Goal: Transaction & Acquisition: Purchase product/service

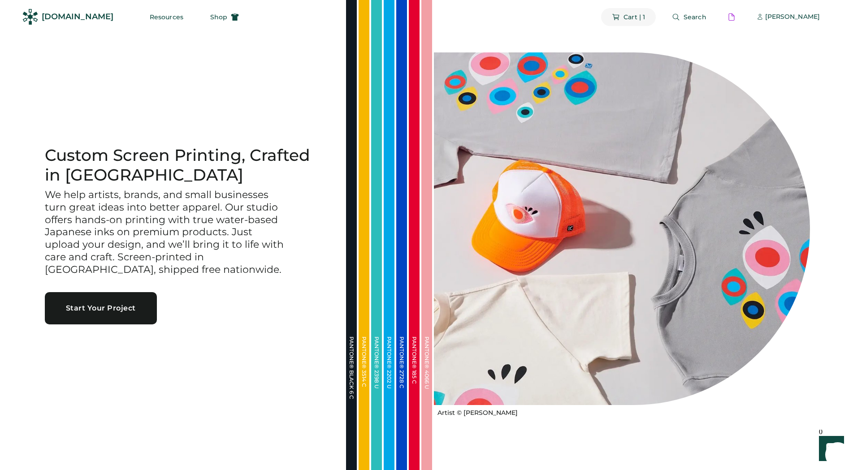
click at [645, 16] on span "Cart | 1" at bounding box center [634, 17] width 22 height 6
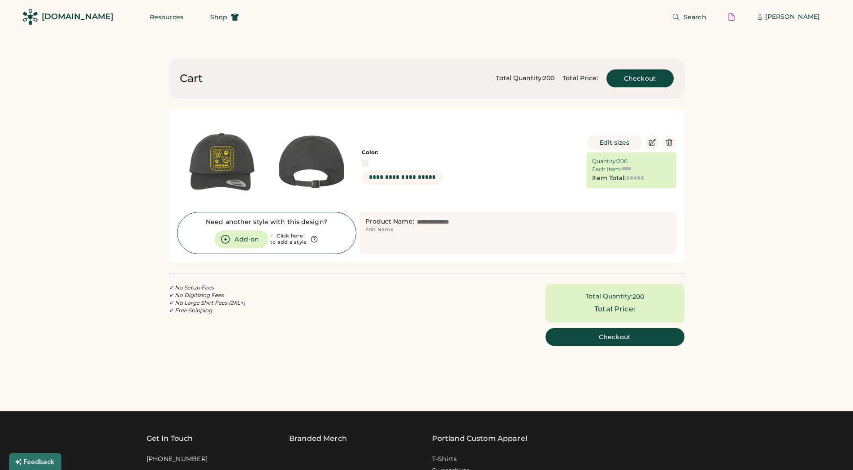
type input "******"
type input "*********"
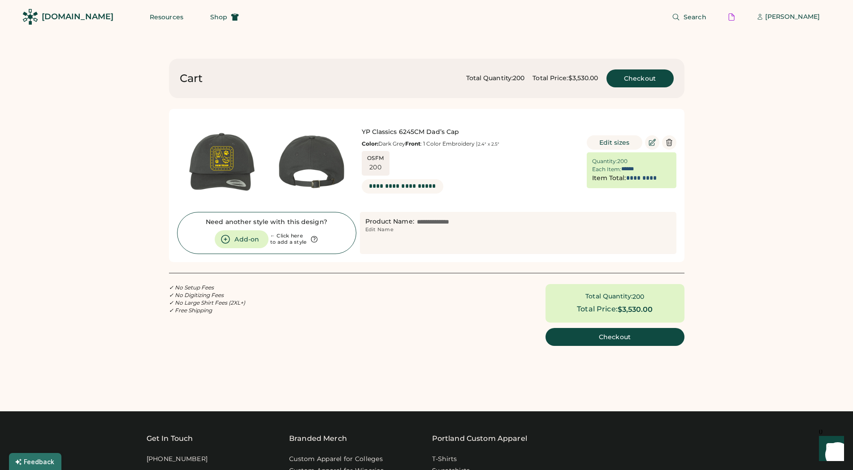
click at [730, 156] on div "Cart Total Quantity: 200 Total Price: $3,530.00 Checkout YP Classics 6245CM Dad…" at bounding box center [426, 417] width 853 height 835
click at [786, 140] on div "Cart Total Quantity: 200 Total Price: $3,530.00 Checkout YP Classics 6245CM Dad…" at bounding box center [426, 417] width 853 height 835
click at [298, 308] on div "✓ No Setup Fees ✓ No Digitizing Fees ✓ No Large Shirt Fees (2XL+) ✓ Free Shippi…" at bounding box center [426, 315] width 515 height 62
click at [718, 321] on div "Cart Total Quantity: 200 Total Price: $3,530.00 Checkout YP Classics 6245CM Dad…" at bounding box center [426, 417] width 853 height 835
click at [771, 22] on div "[PERSON_NAME]" at bounding box center [792, 17] width 55 height 18
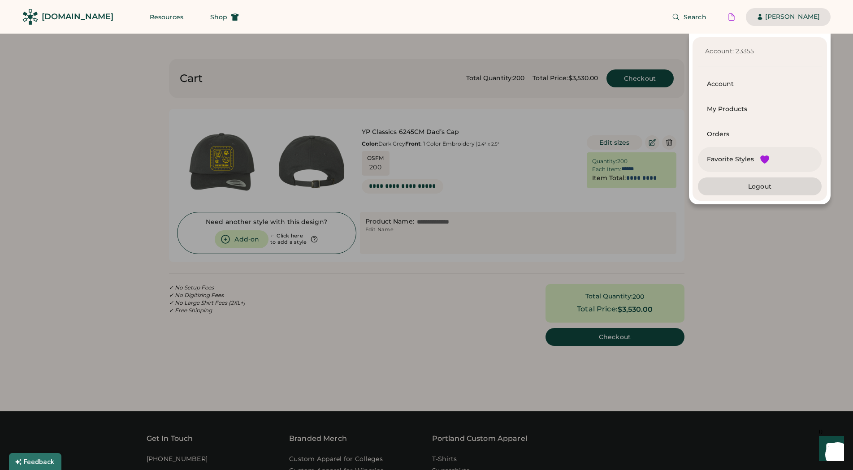
click at [745, 155] on div "Favorite Styles" at bounding box center [730, 159] width 47 height 9
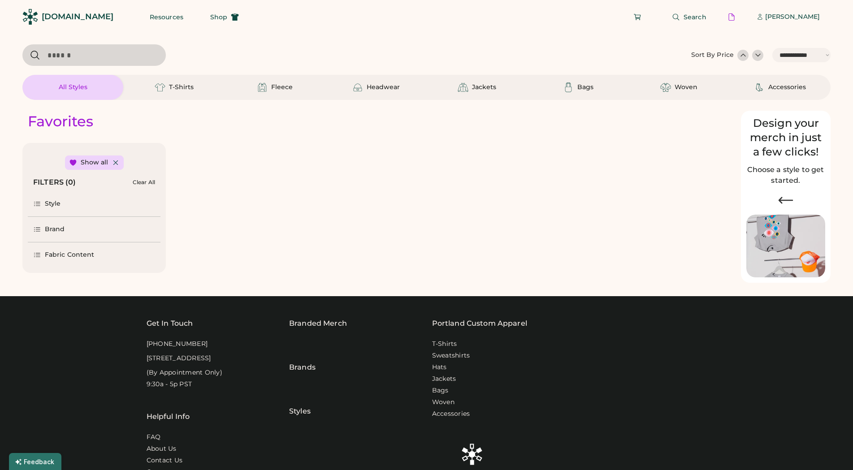
select select "*****"
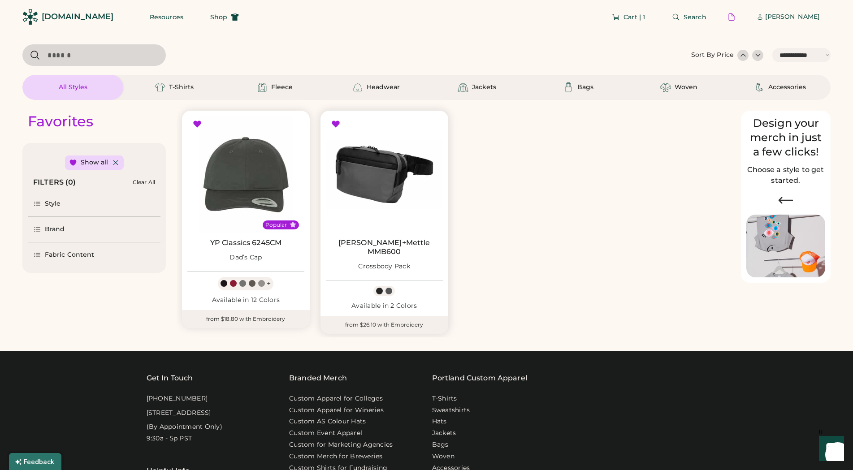
click at [336, 123] on div at bounding box center [335, 124] width 9 height 9
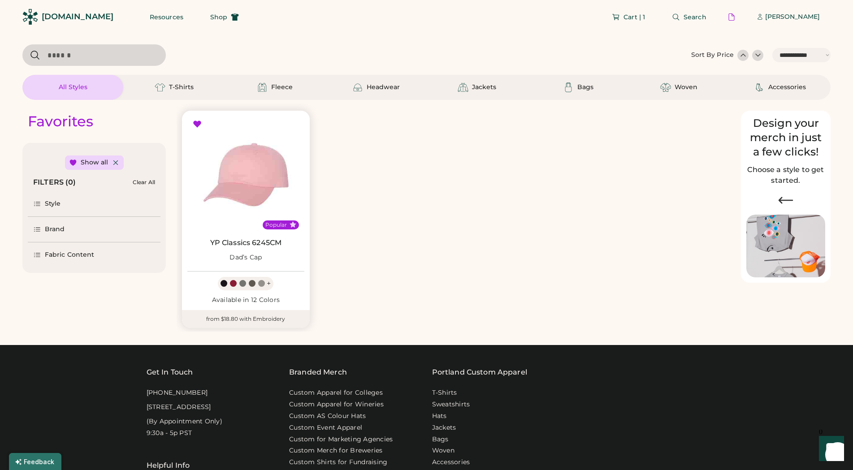
click at [249, 167] on img at bounding box center [245, 174] width 117 height 117
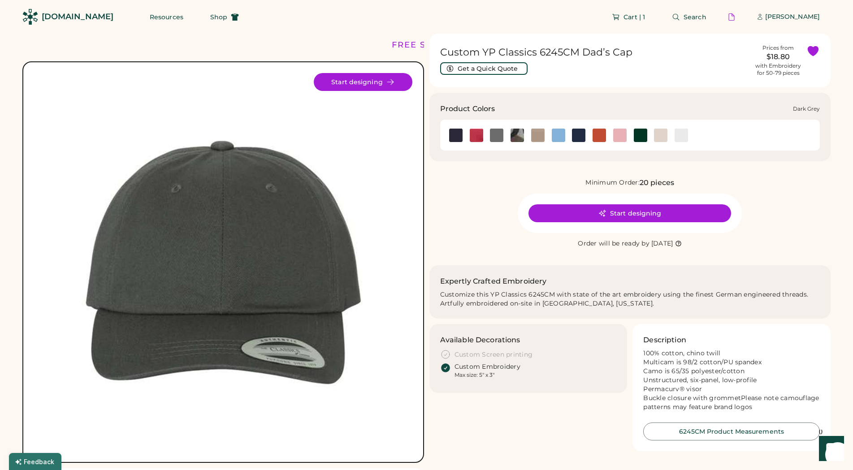
click at [498, 140] on img at bounding box center [496, 135] width 13 height 13
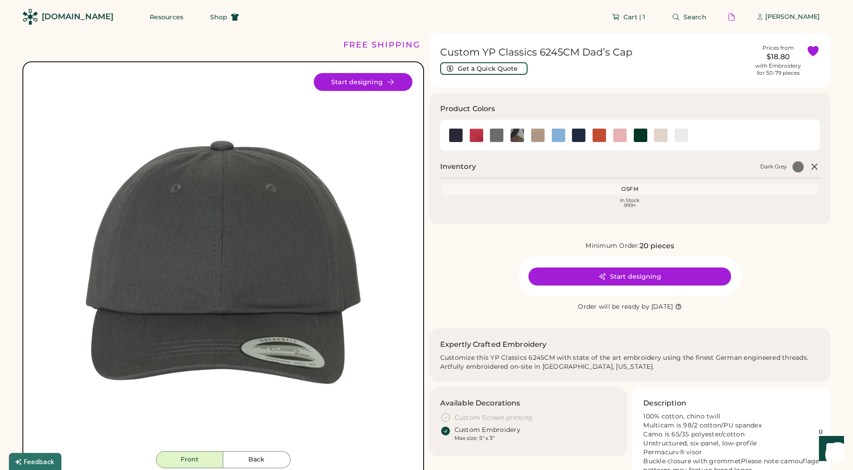
click at [637, 272] on button "Start designing" at bounding box center [629, 277] width 203 height 18
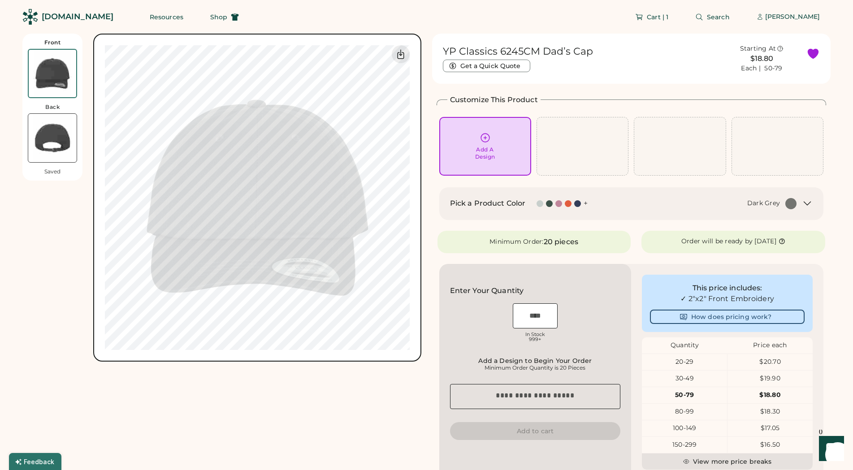
click at [518, 148] on div "Add A Design" at bounding box center [484, 146] width 79 height 28
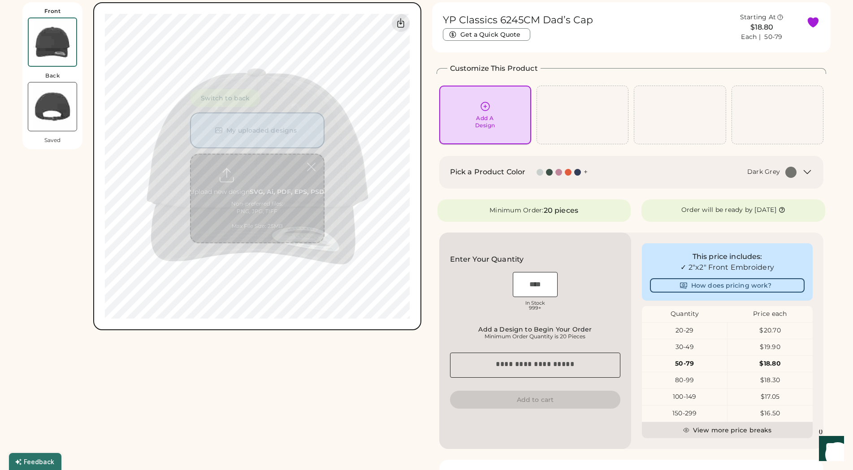
scroll to position [34, 0]
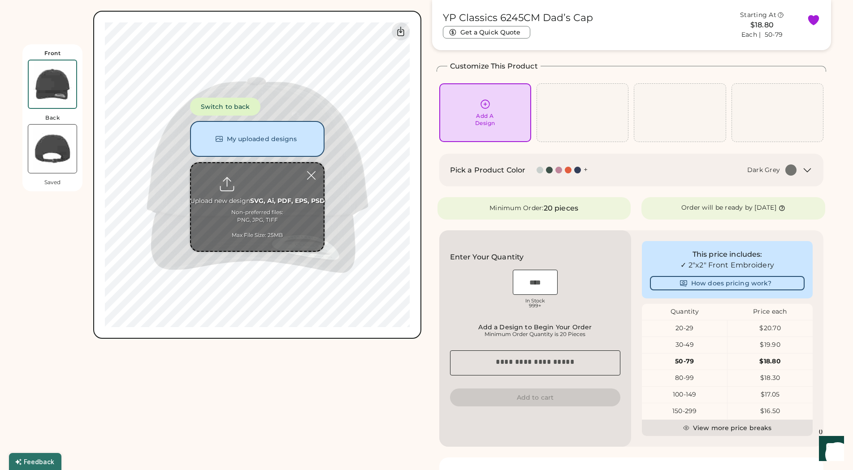
click at [250, 193] on input "file" at bounding box center [257, 207] width 133 height 88
type input "**********"
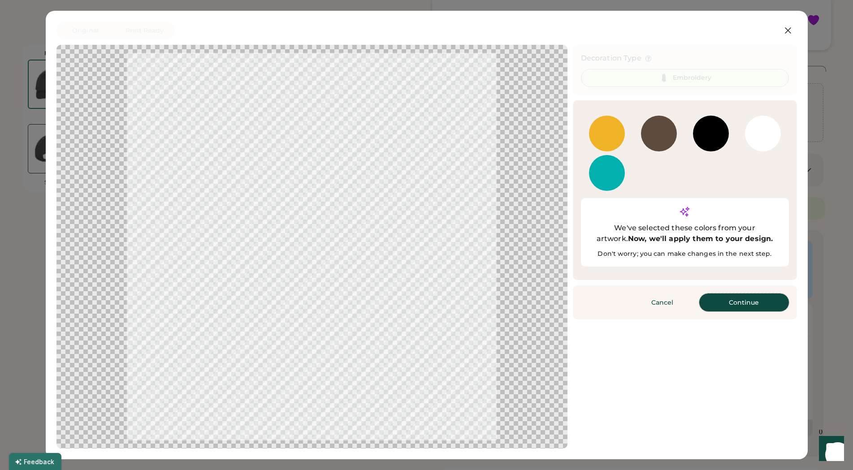
click at [728, 294] on button "Continue" at bounding box center [744, 303] width 90 height 18
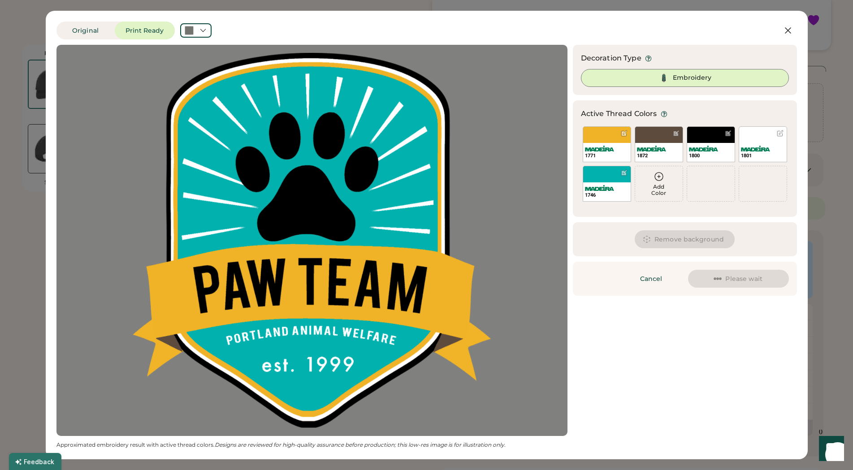
click at [410, 192] on div at bounding box center [312, 240] width 495 height 375
click at [673, 238] on button "Remove background" at bounding box center [685, 239] width 100 height 18
click at [676, 238] on button "Remove background" at bounding box center [685, 239] width 100 height 18
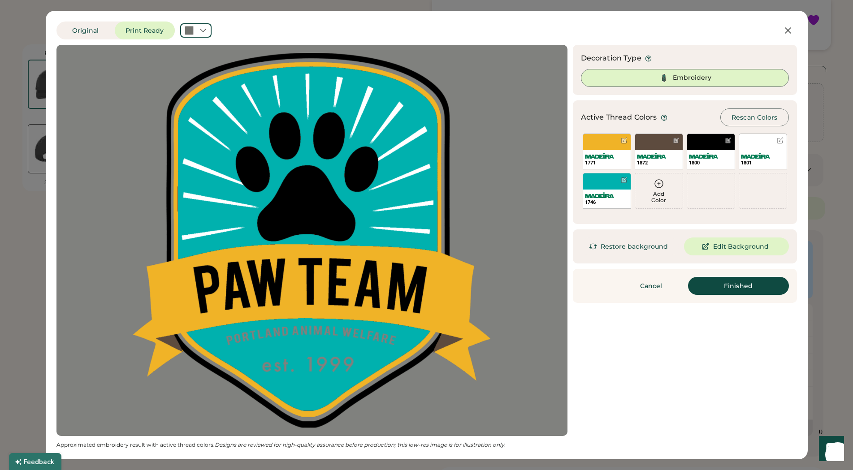
click at [649, 327] on div "Updating Image Approximated embroidery result with active thread colors. Design…" at bounding box center [426, 247] width 740 height 404
click at [89, 26] on button "Original" at bounding box center [85, 31] width 58 height 18
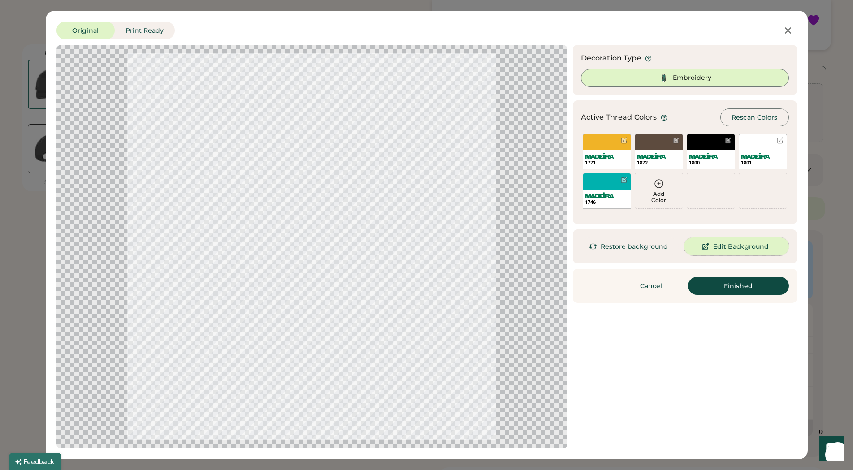
drag, startPoint x: 735, startPoint y: 244, endPoint x: 723, endPoint y: 356, distance: 112.7
click at [743, 377] on div "Updating Image Approximated embroidery result with active thread colors. Design…" at bounding box center [426, 247] width 740 height 404
click at [755, 284] on button "Finished" at bounding box center [738, 286] width 101 height 18
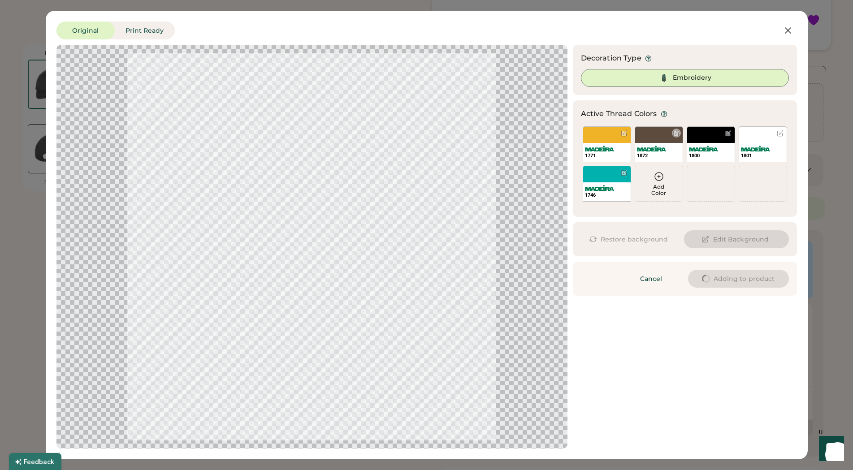
click at [677, 133] on div at bounding box center [676, 133] width 7 height 7
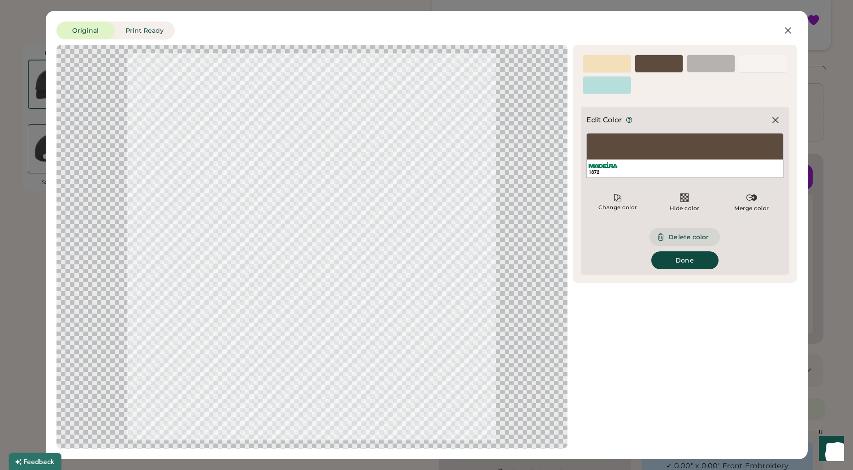
type input "****"
click at [686, 235] on button "Delete color" at bounding box center [684, 237] width 70 height 18
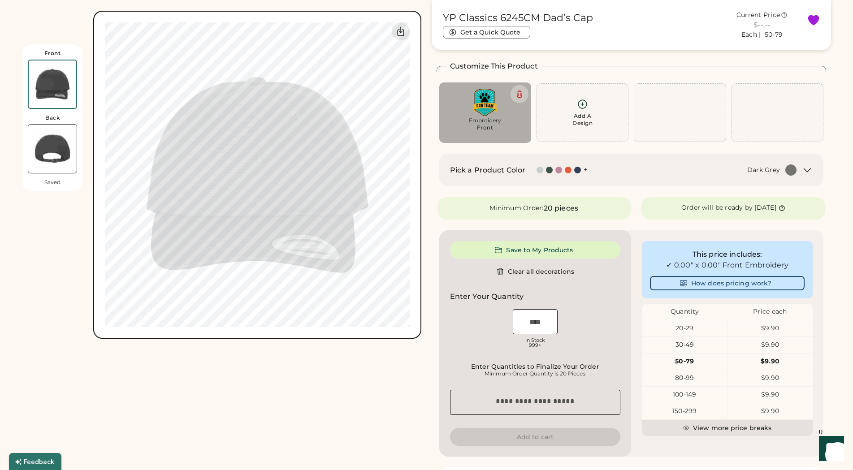
type input "****"
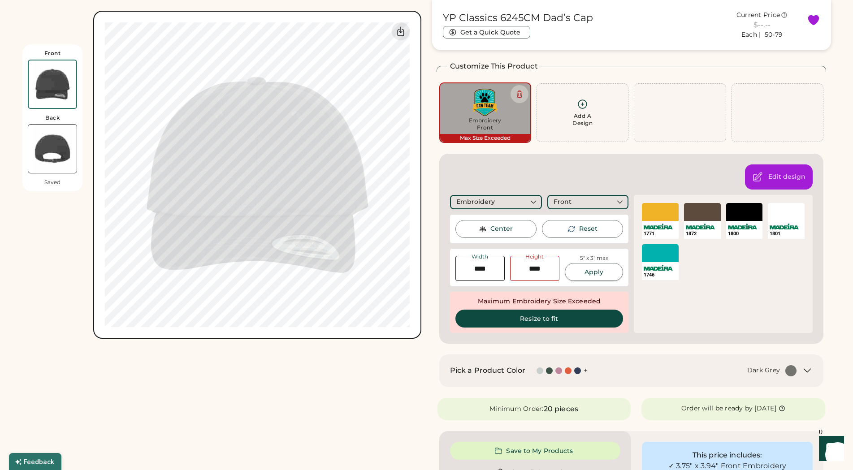
click at [601, 271] on button "Apply" at bounding box center [594, 272] width 58 height 18
type input "****"
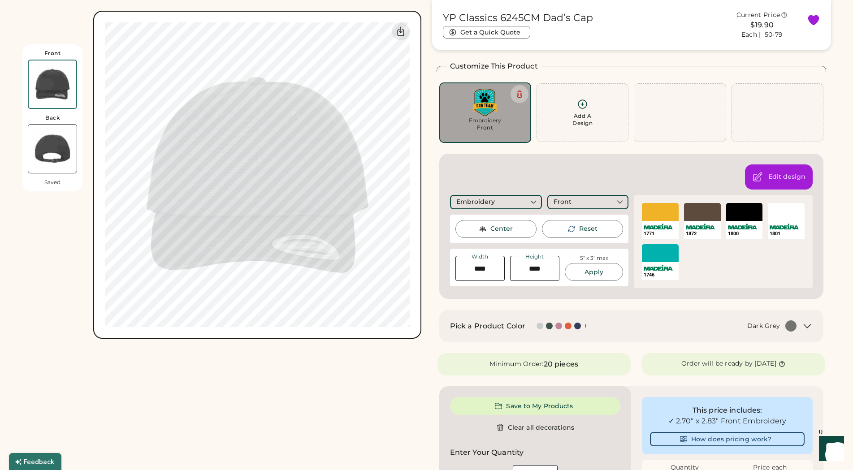
click at [341, 355] on div "Front Back Saved Switch to back My uploaded designs Upload new design SVG, Ai, …" at bounding box center [221, 379] width 399 height 758
click at [265, 376] on div "Front Back Saved Switch to back My uploaded designs Upload new design SVG, Ai, …" at bounding box center [221, 379] width 399 height 758
click at [345, 380] on div "Front Back Saved Switch to back My uploaded designs Upload new design SVG, Ai, …" at bounding box center [221, 379] width 399 height 758
type input "****"
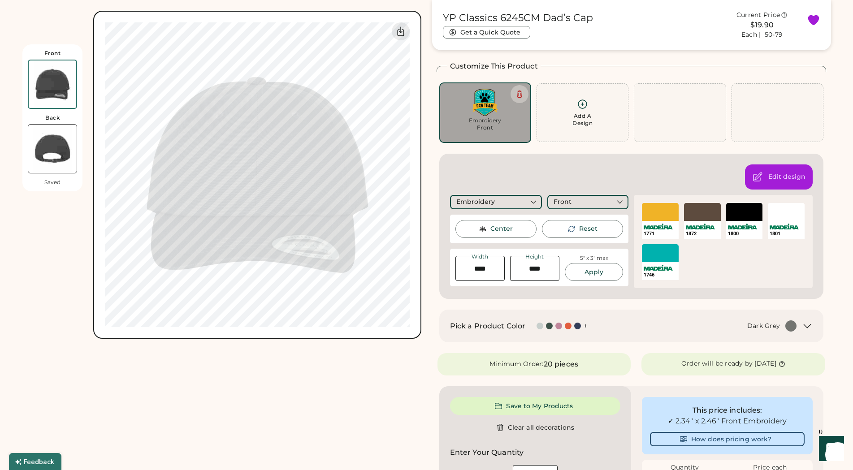
click at [277, 415] on div "Front Back Saved Switch to back My uploaded designs Upload new design SVG, Ai, …" at bounding box center [221, 379] width 399 height 758
click at [505, 230] on div "Center" at bounding box center [501, 228] width 22 height 9
click at [588, 272] on button "Apply" at bounding box center [594, 272] width 58 height 18
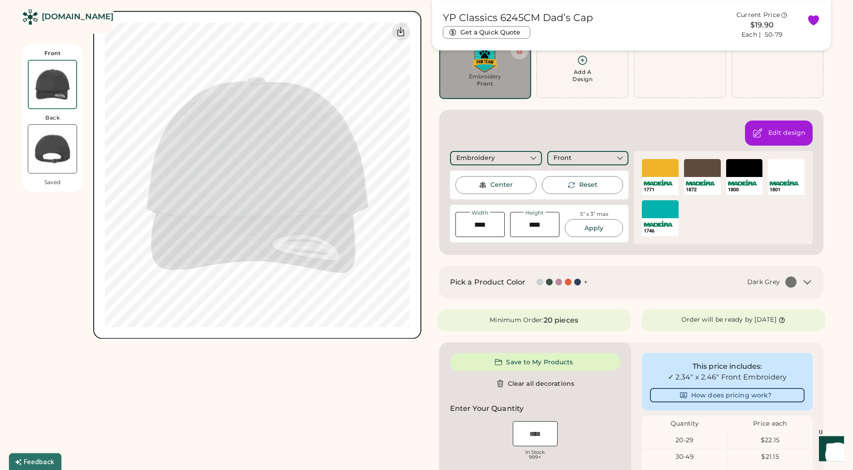
scroll to position [79, 0]
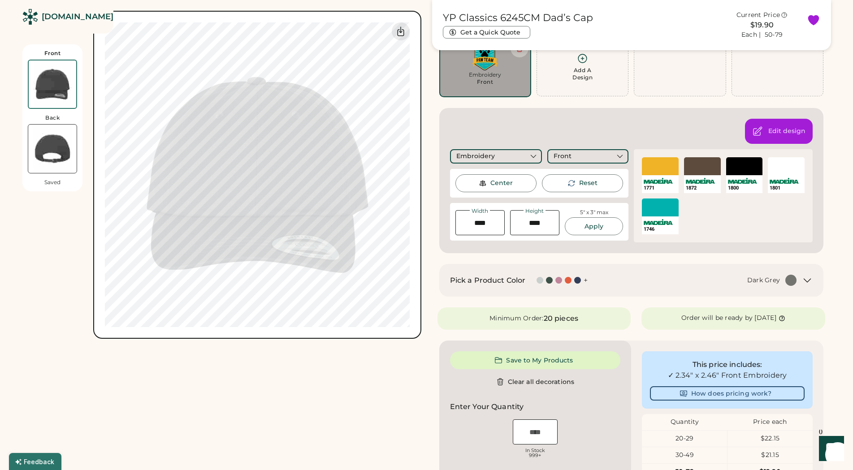
click at [543, 424] on input "input" at bounding box center [535, 431] width 45 height 25
type input "***"
type input "******"
type input "***"
click at [420, 414] on div "Front Back Saved Switch to back My uploaded designs Upload new design SVG, Ai, …" at bounding box center [221, 342] width 399 height 776
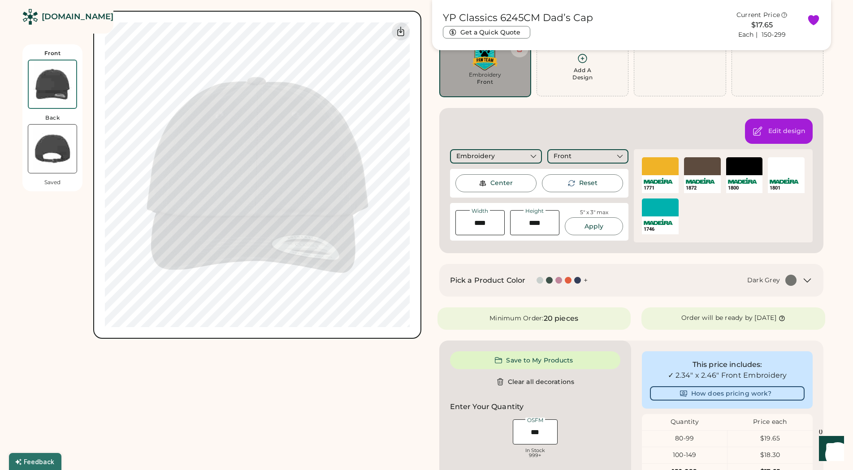
type input "*"
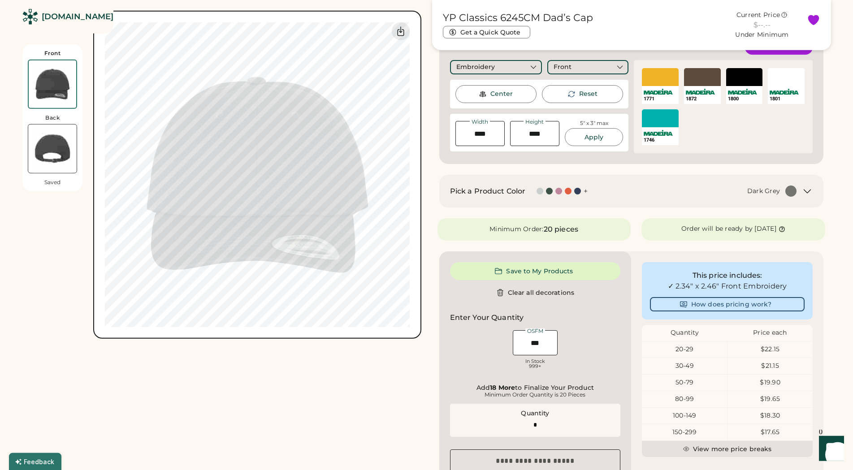
scroll to position [171, 0]
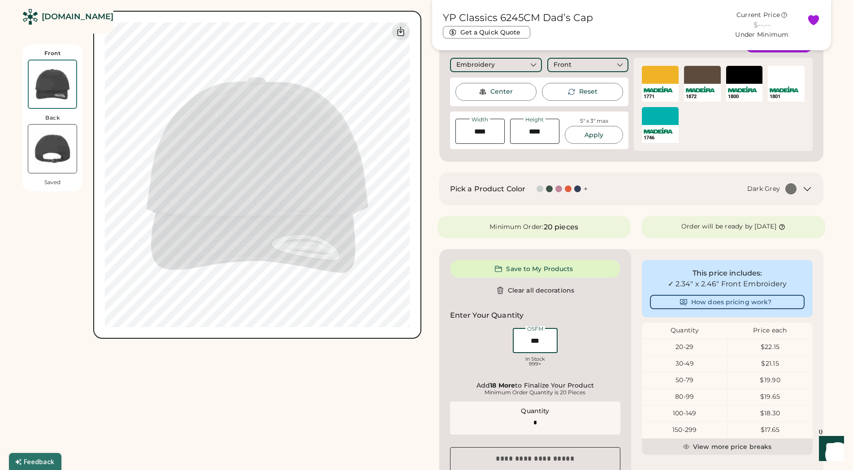
click at [528, 341] on input "input" at bounding box center [535, 340] width 45 height 25
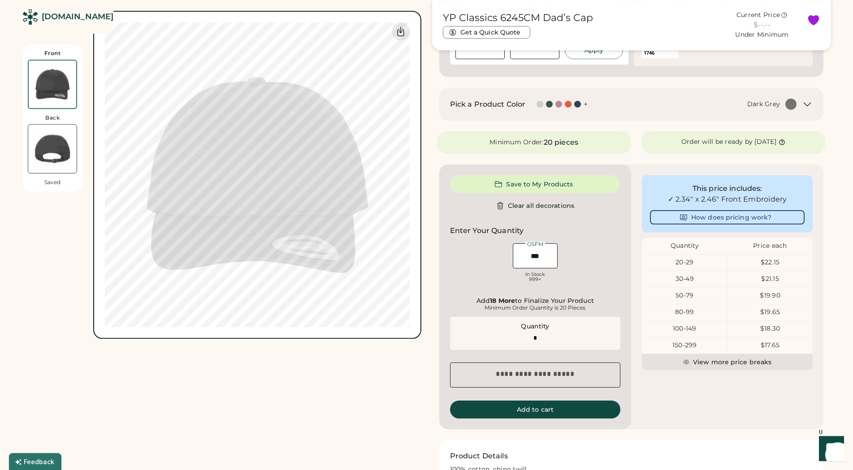
scroll to position [262, 0]
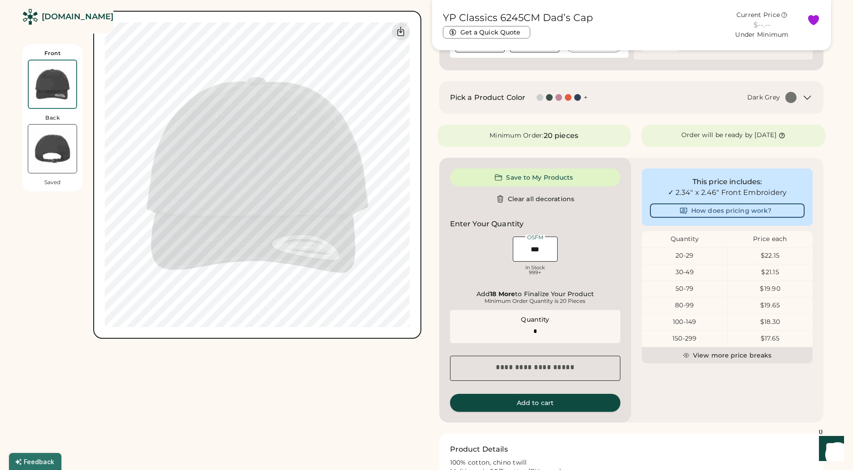
click at [531, 402] on button "Add to cart" at bounding box center [535, 403] width 171 height 18
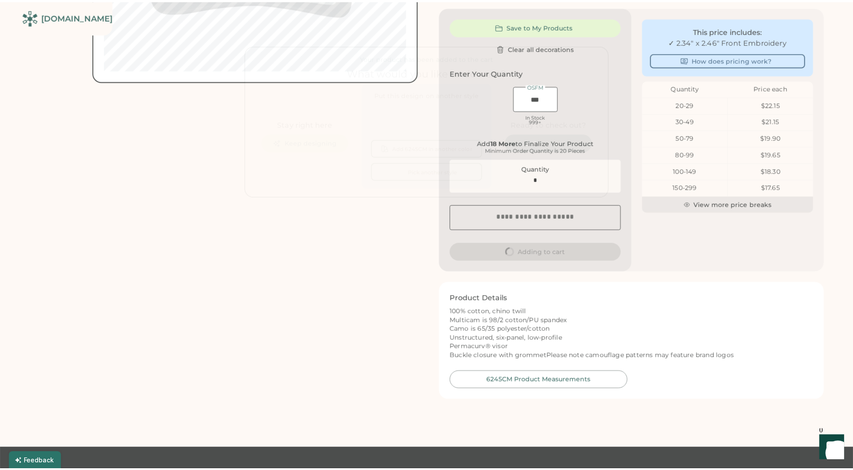
scroll to position [0, 0]
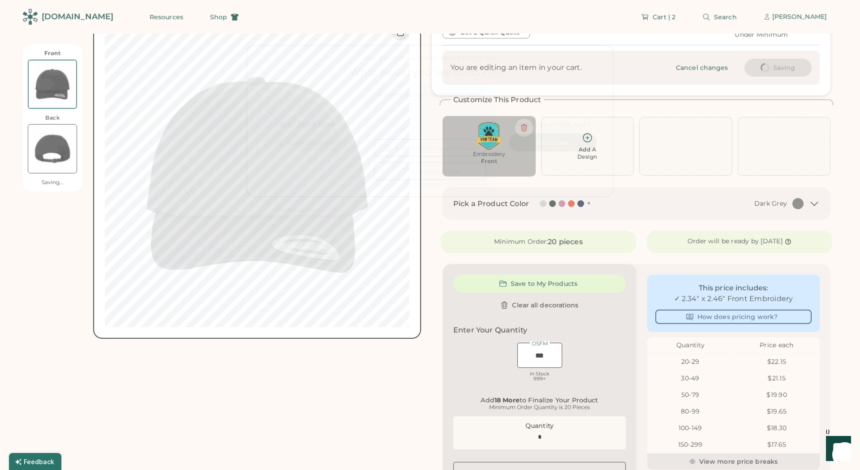
type input "*"
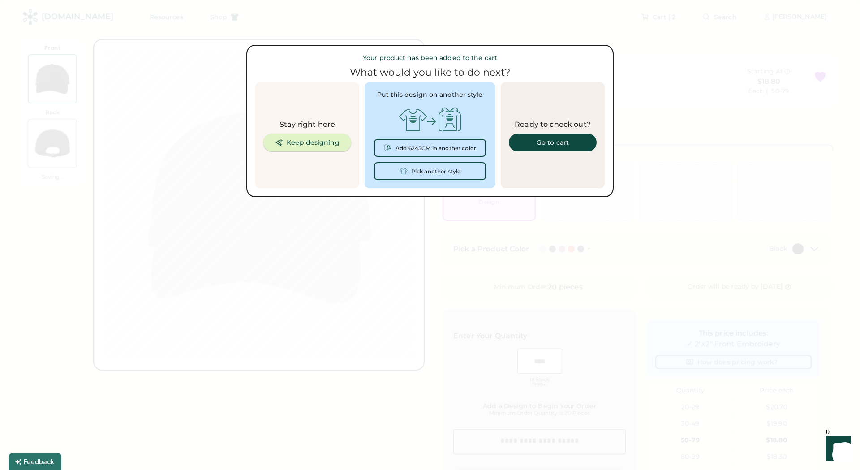
click at [305, 143] on button "Keep designing" at bounding box center [307, 143] width 88 height 18
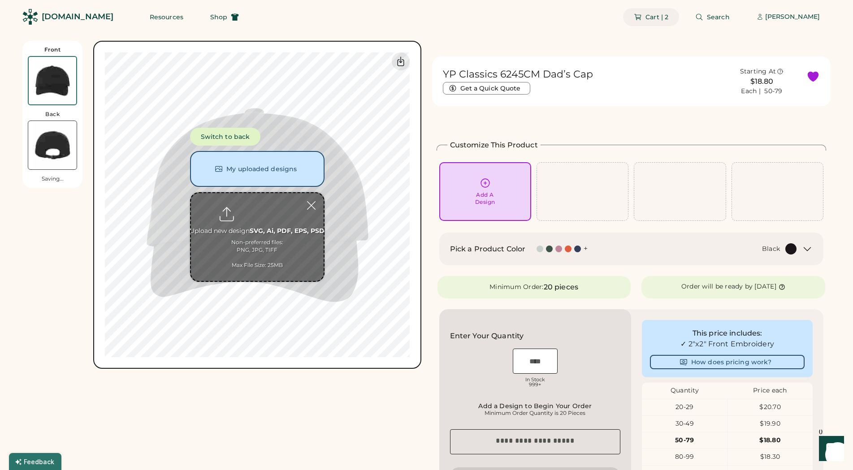
click at [664, 15] on span "Cart | 2" at bounding box center [656, 17] width 23 height 6
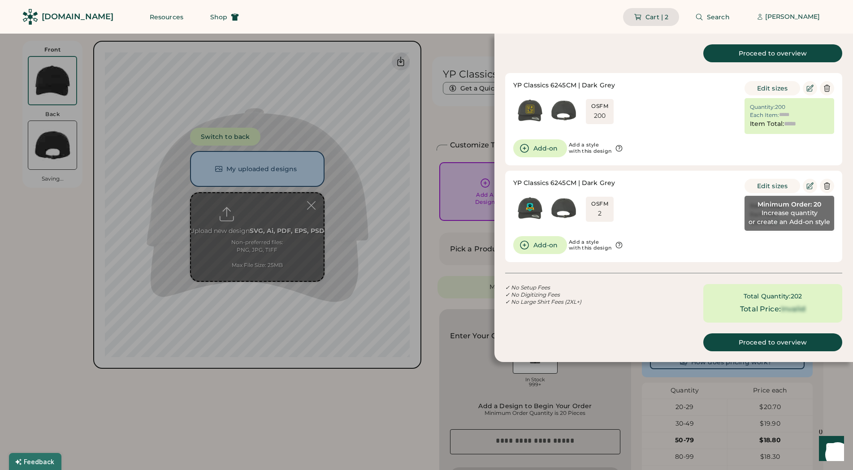
type input "******"
type input "*********"
click at [594, 206] on div "OSFM" at bounding box center [599, 203] width 17 height 7
click at [786, 212] on div "Increase quantity or create an Add-on style" at bounding box center [789, 217] width 90 height 17
drag, startPoint x: 767, startPoint y: 186, endPoint x: 832, endPoint y: 185, distance: 65.4
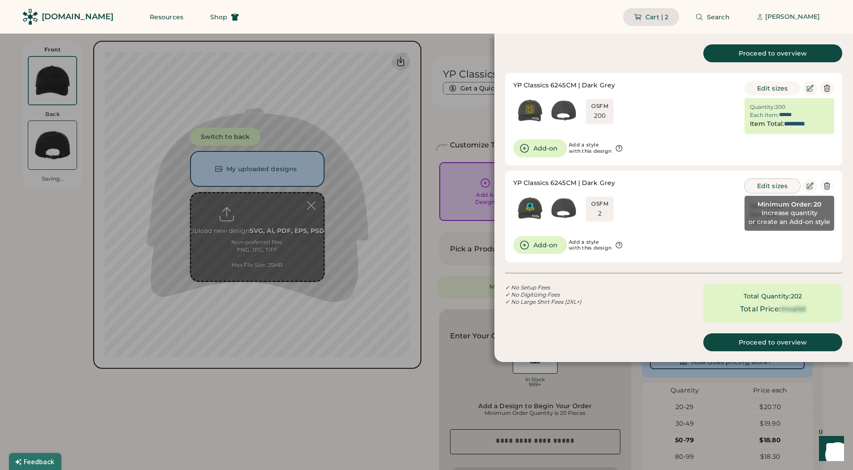
click at [832, 185] on div "Edit sizes" at bounding box center [789, 186] width 90 height 14
click at [809, 186] on icon at bounding box center [810, 186] width 8 height 8
click at [808, 185] on icon at bounding box center [810, 186] width 8 height 8
click at [808, 186] on icon at bounding box center [810, 186] width 8 height 8
click at [809, 186] on icon at bounding box center [810, 186] width 8 height 8
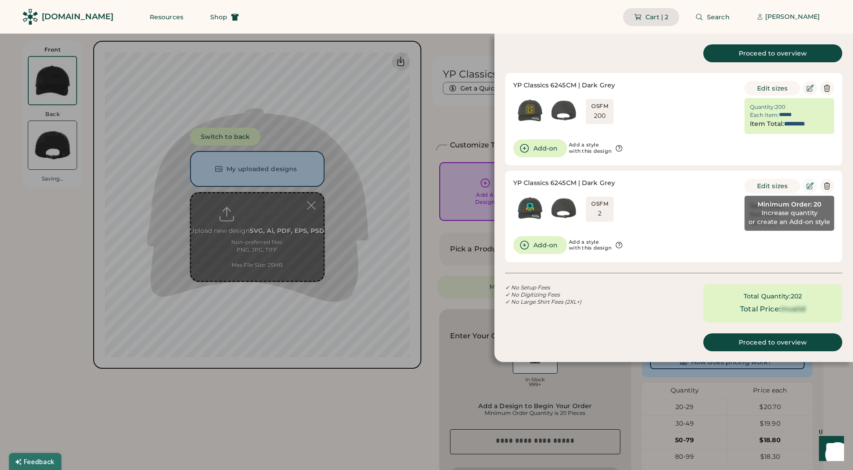
click at [809, 186] on icon at bounding box center [810, 186] width 8 height 8
click at [809, 185] on icon at bounding box center [810, 186] width 8 height 8
click at [691, 214] on div "OSFM 2" at bounding box center [624, 209] width 223 height 36
click at [772, 213] on div "Increase quantity or create an Add-on style" at bounding box center [789, 217] width 90 height 17
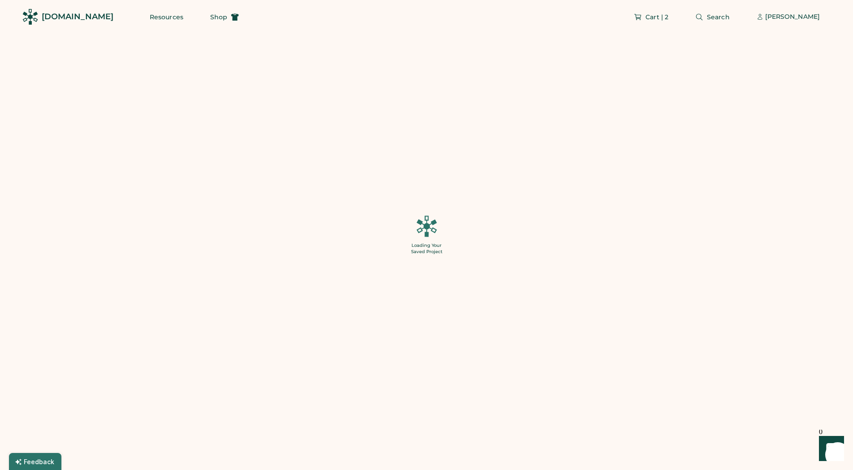
type input "*"
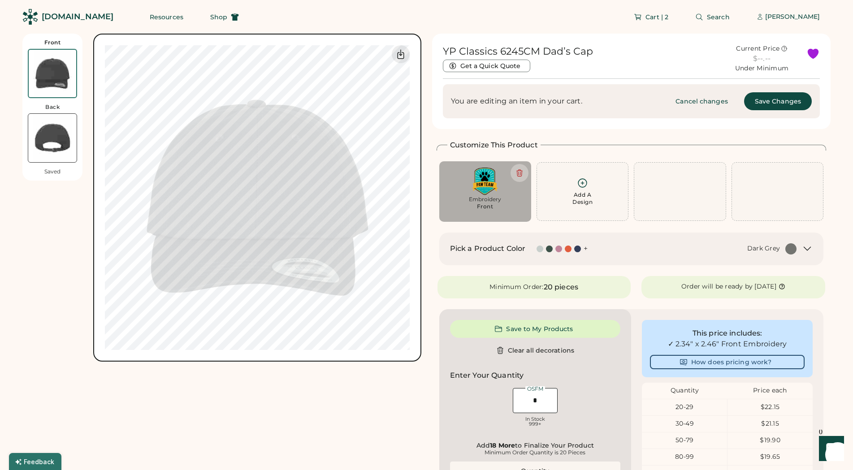
click at [53, 136] on img at bounding box center [52, 138] width 48 height 48
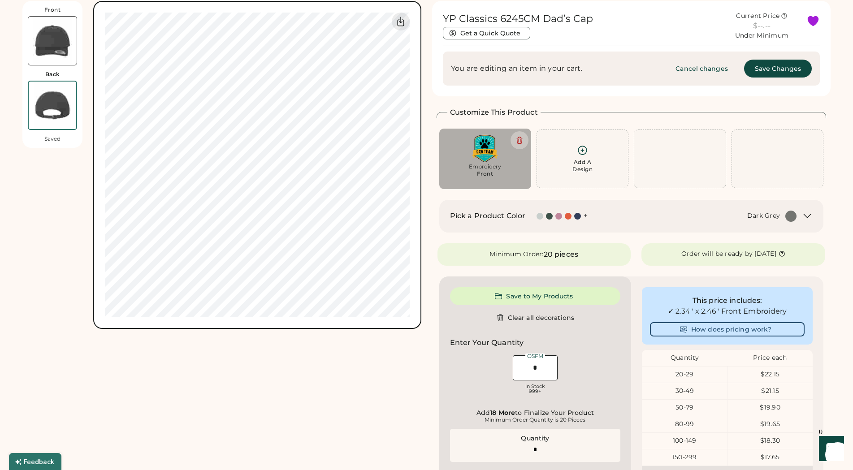
scroll to position [34, 0]
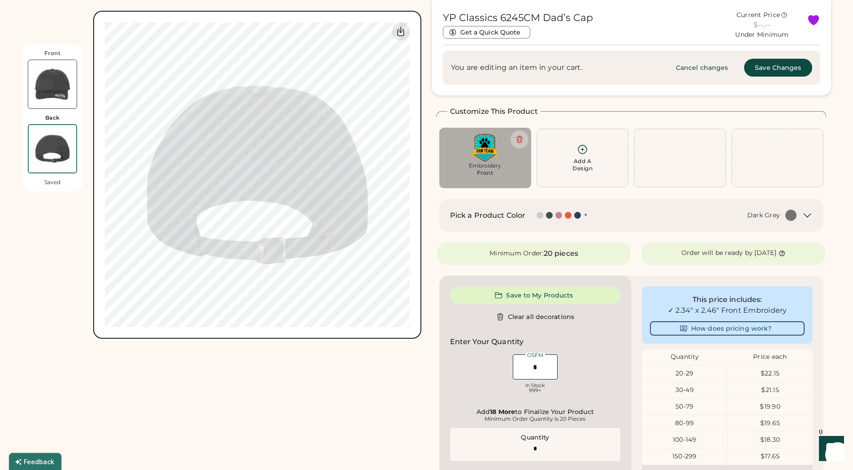
click at [275, 426] on div "Front Back Saved My uploaded designs Upload Your Design Ai, PDF, EPS, SVG, PSD …" at bounding box center [221, 342] width 399 height 685
click at [291, 412] on div "Front Back Saved My uploaded designs Upload Your Design Ai, PDF, EPS, SVG, PSD …" at bounding box center [221, 342] width 399 height 685
click at [580, 150] on icon at bounding box center [582, 149] width 11 height 11
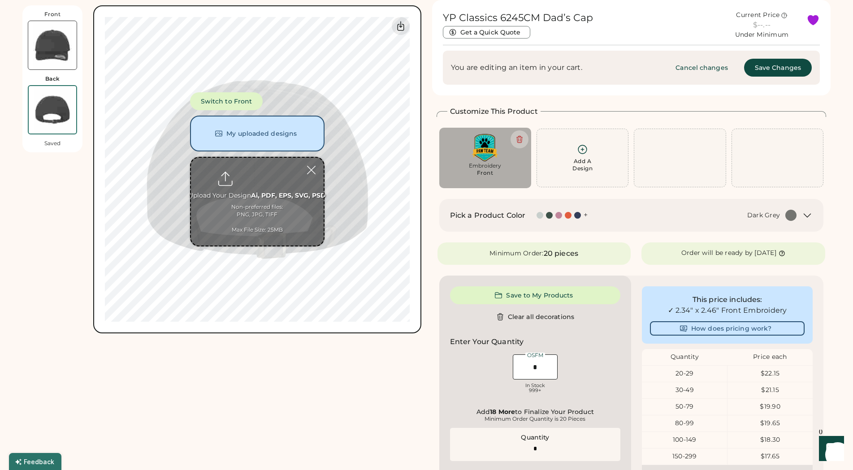
scroll to position [0, 0]
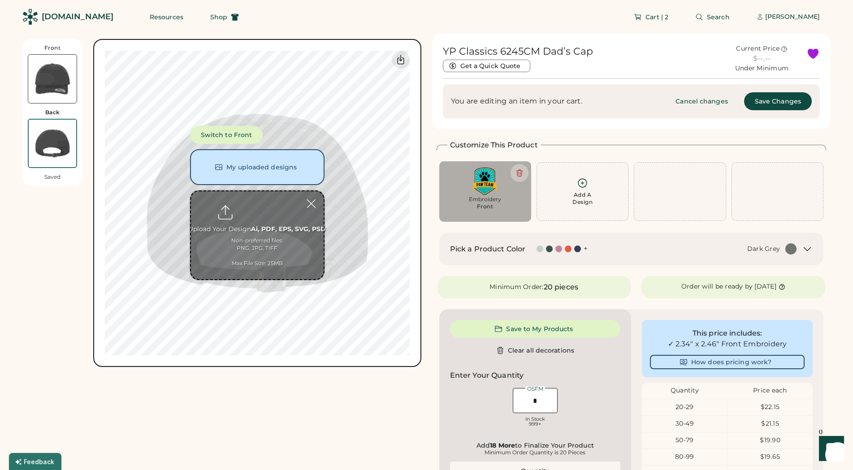
click at [255, 210] on input "file" at bounding box center [257, 235] width 133 height 88
type input "**********"
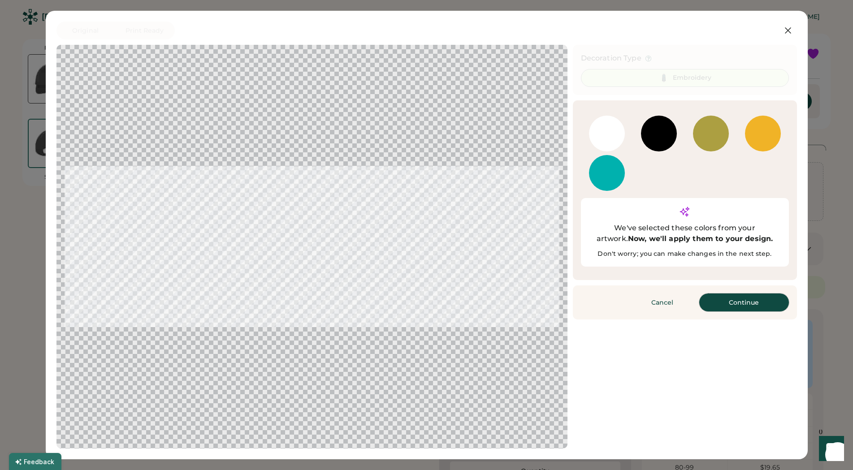
drag, startPoint x: 754, startPoint y: 288, endPoint x: 745, endPoint y: 270, distance: 20.6
click at [756, 296] on div "Cancel Finished Continue" at bounding box center [685, 302] width 224 height 34
click at [709, 134] on div at bounding box center [711, 134] width 36 height 36
click at [681, 205] on div "We've selected these colors from your artwork. Now, we'll apply them to your de…" at bounding box center [685, 232] width 208 height 69
click at [746, 294] on button "Continue" at bounding box center [744, 303] width 90 height 18
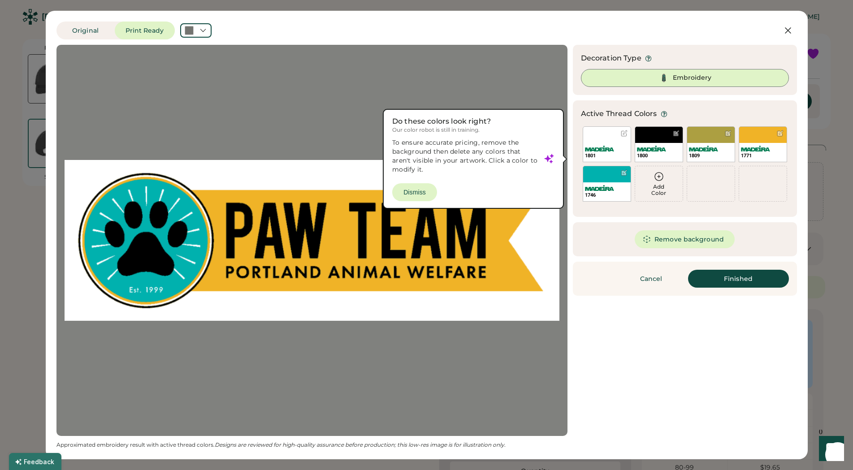
click at [414, 192] on div at bounding box center [312, 240] width 495 height 375
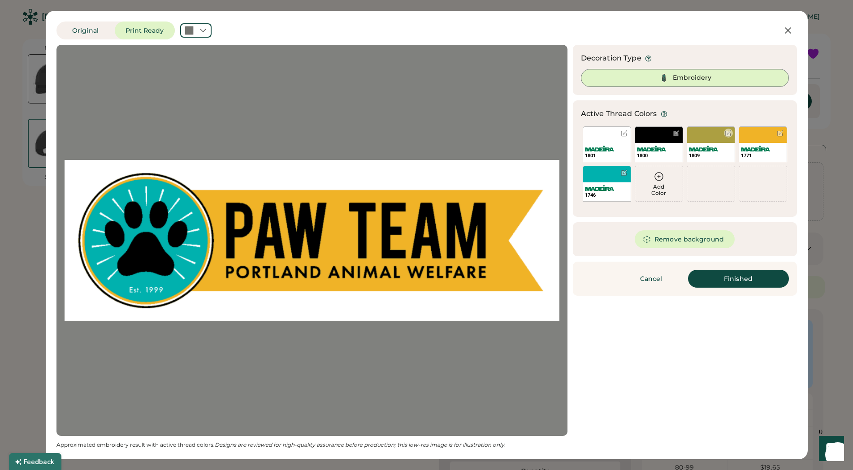
click at [729, 133] on div at bounding box center [728, 133] width 7 height 7
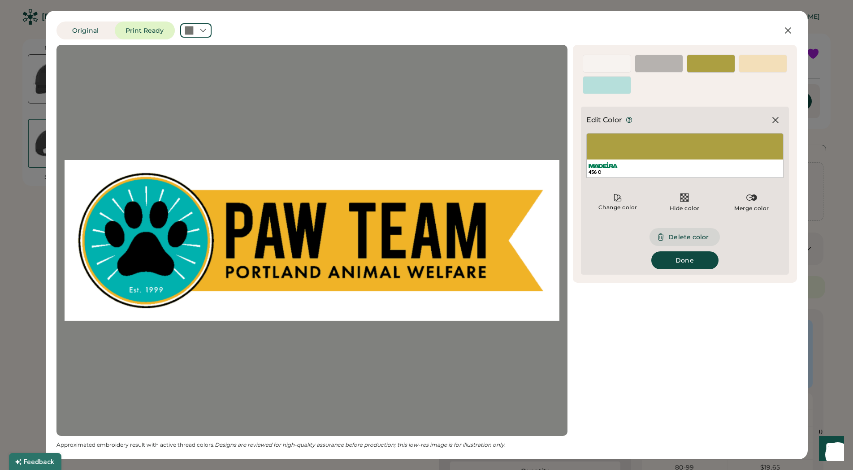
click at [682, 240] on button "Delete color" at bounding box center [684, 237] width 70 height 18
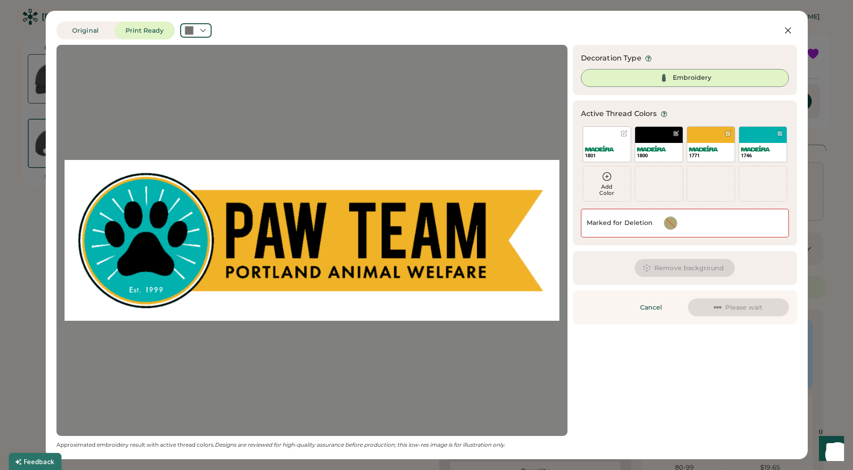
click at [678, 263] on button "Remove background" at bounding box center [685, 268] width 100 height 18
click at [673, 266] on button "Remove background" at bounding box center [685, 268] width 100 height 18
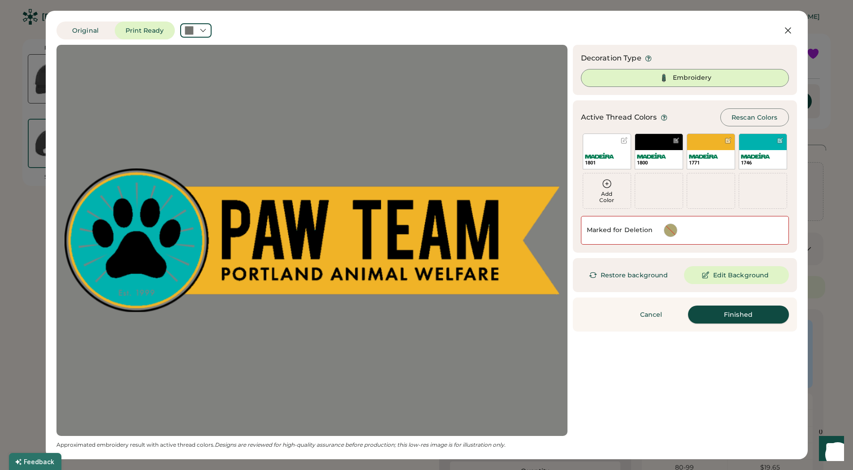
click at [740, 312] on button "Finished" at bounding box center [738, 315] width 101 height 18
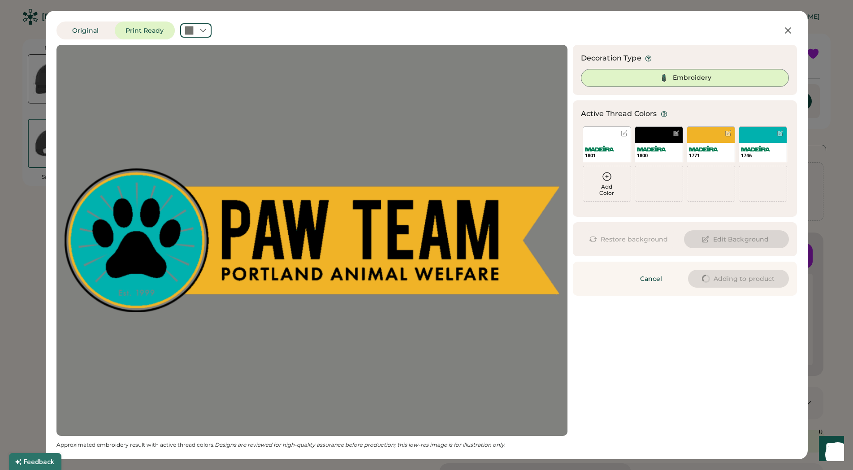
type input "****"
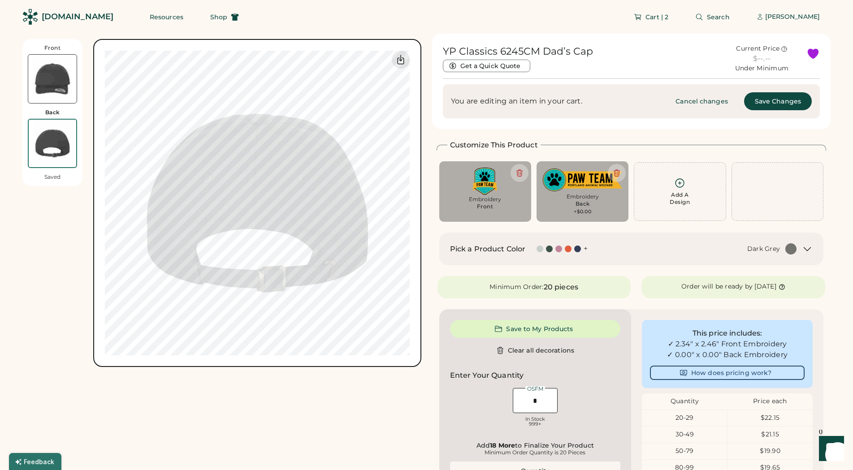
type input "****"
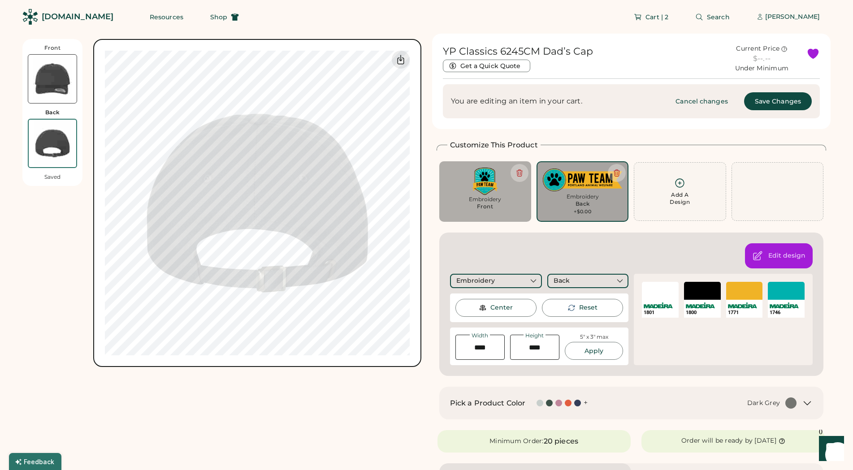
click at [361, 383] on div "Front Back Saved Switch to Front My uploaded designs Upload Your Design Ai, PDF…" at bounding box center [221, 453] width 399 height 839
click at [362, 380] on div "Front Back Saved Switch to Front My uploaded designs Upload Your Design Ai, PDF…" at bounding box center [221, 453] width 399 height 839
click at [68, 306] on div "Front Back Saved Switch to Front My uploaded designs Upload Your Design Ai, PDF…" at bounding box center [221, 203] width 399 height 328
type input "****"
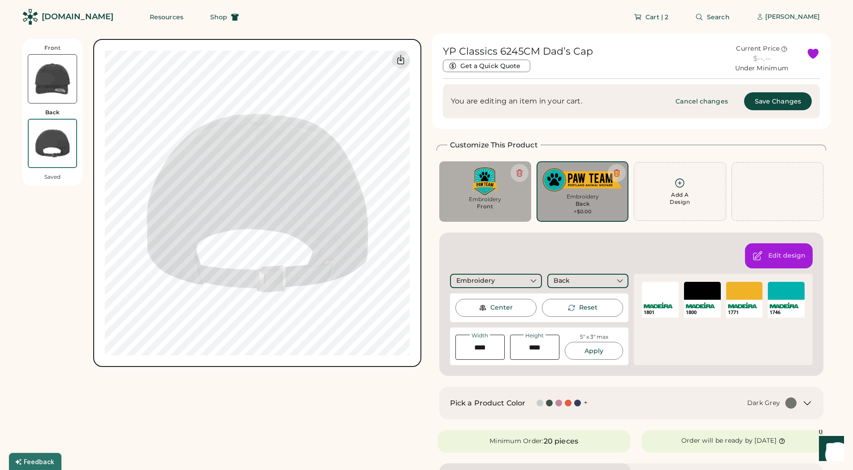
click at [301, 393] on div "Front Back Saved Switch to Front My uploaded designs Upload Your Design Ai, PDF…" at bounding box center [221, 453] width 399 height 839
click at [498, 312] on div "Center" at bounding box center [495, 308] width 81 height 18
click at [358, 432] on div "Front Back Saved Switch to Front My uploaded designs Upload Your Design Ai, PDF…" at bounding box center [221, 453] width 399 height 839
type input "****"
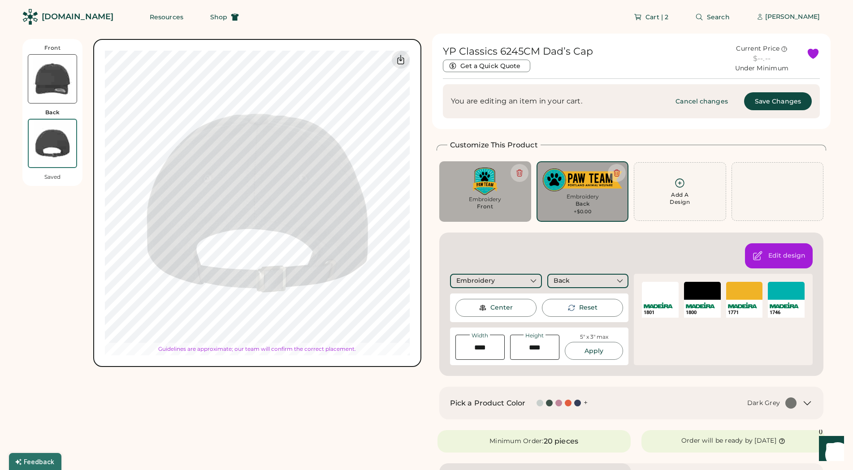
type input "****"
click at [509, 308] on div "Center" at bounding box center [501, 307] width 22 height 9
click at [370, 401] on div "Front Back Saved Switch to Front My uploaded designs Upload Your Design Ai, PDF…" at bounding box center [221, 453] width 399 height 839
click at [370, 419] on div "Front Back Saved Switch to Front My uploaded designs Upload Your Design Ai, PDF…" at bounding box center [221, 453] width 399 height 839
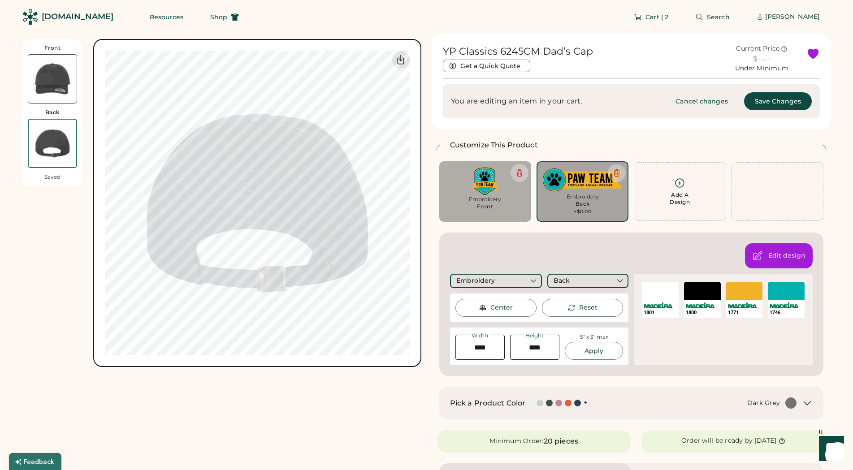
click at [363, 443] on div "Front Back Saved Switch to Front My uploaded designs Upload Your Design Ai, PDF…" at bounding box center [221, 453] width 399 height 839
click at [615, 172] on icon at bounding box center [617, 173] width 8 height 8
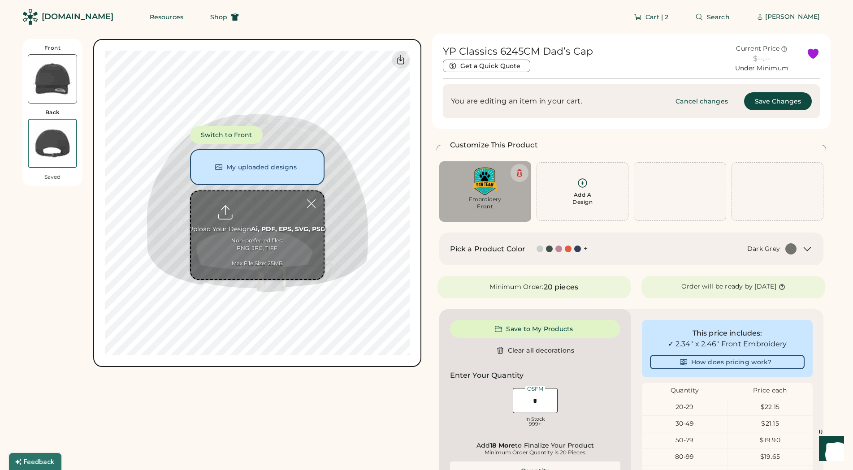
click at [259, 221] on input "file" at bounding box center [257, 235] width 133 height 88
type input "**********"
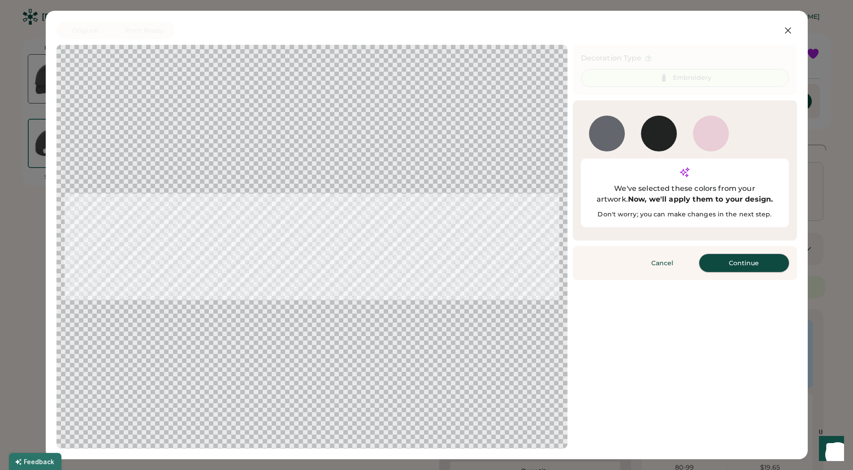
click at [763, 254] on button "Continue" at bounding box center [744, 263] width 90 height 18
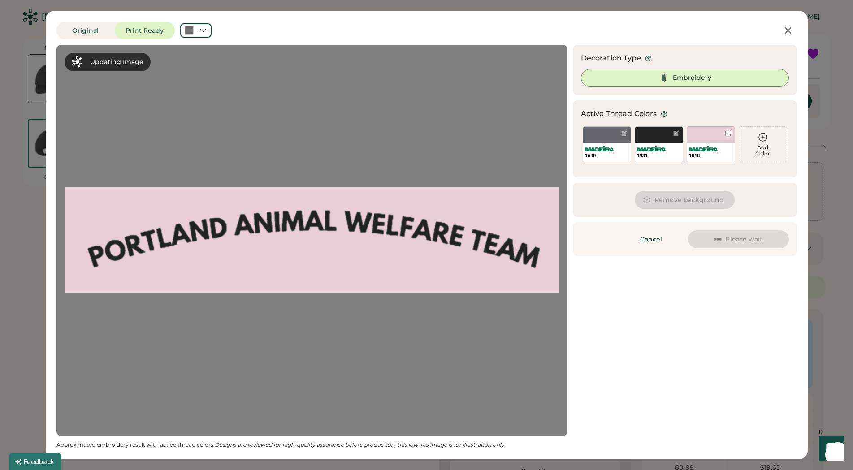
click at [728, 131] on div at bounding box center [728, 133] width 7 height 7
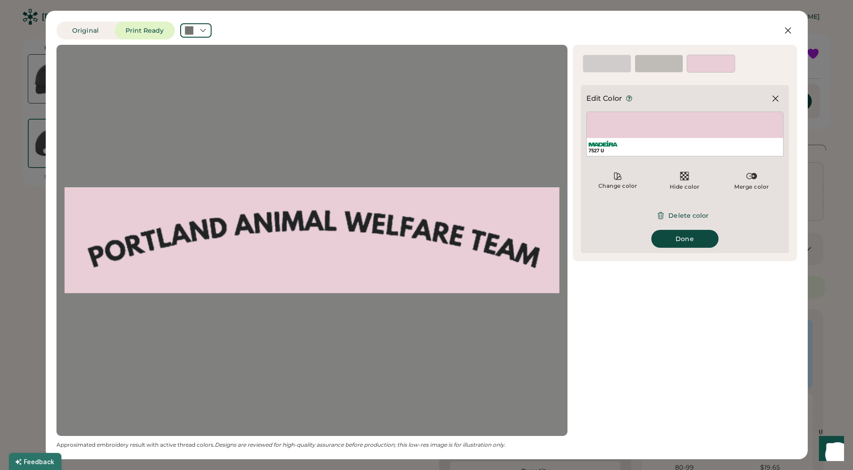
drag, startPoint x: 687, startPoint y: 209, endPoint x: 652, endPoint y: 433, distance: 226.3
click at [687, 210] on button "Delete color" at bounding box center [684, 216] width 70 height 18
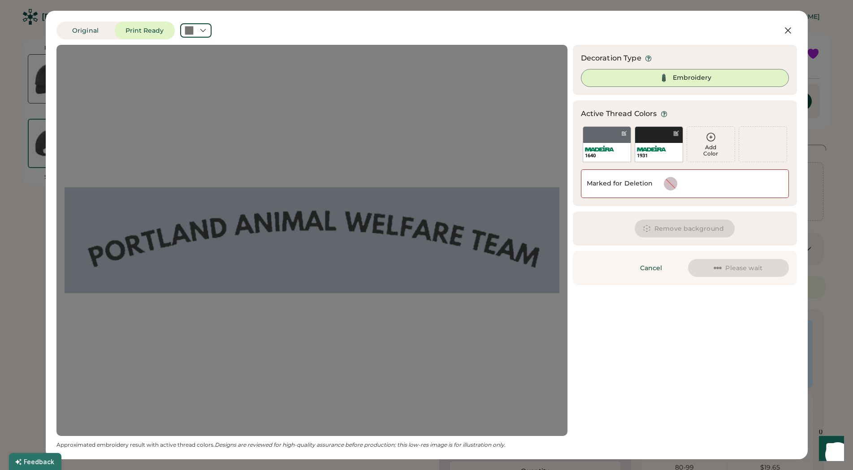
click at [641, 387] on div "Updating Image Approximated embroidery result with active thread colors. Design…" at bounding box center [426, 247] width 740 height 404
click at [640, 385] on div "Updating Image Approximated embroidery result with active thread colors. Design…" at bounding box center [426, 247] width 740 height 404
click at [677, 239] on div "Remove background Edit Background" at bounding box center [685, 229] width 224 height 34
click at [689, 293] on div "Updating Image Approximated embroidery result with active thread colors. Design…" at bounding box center [426, 247] width 740 height 404
click at [688, 233] on button "Remove background" at bounding box center [685, 229] width 100 height 18
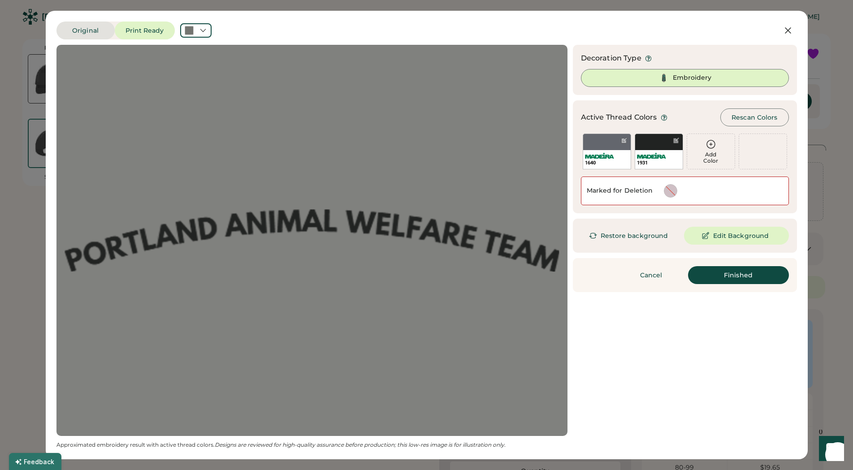
click at [70, 35] on button "Original" at bounding box center [85, 31] width 58 height 18
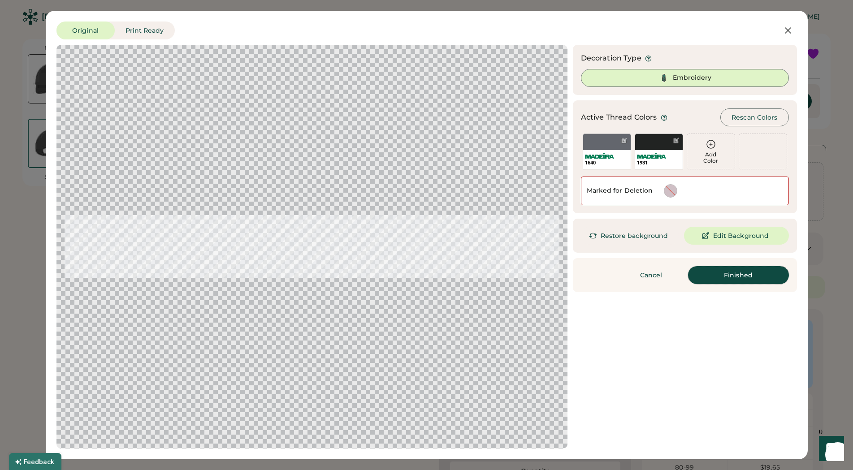
click at [738, 275] on button "Finished" at bounding box center [738, 275] width 101 height 18
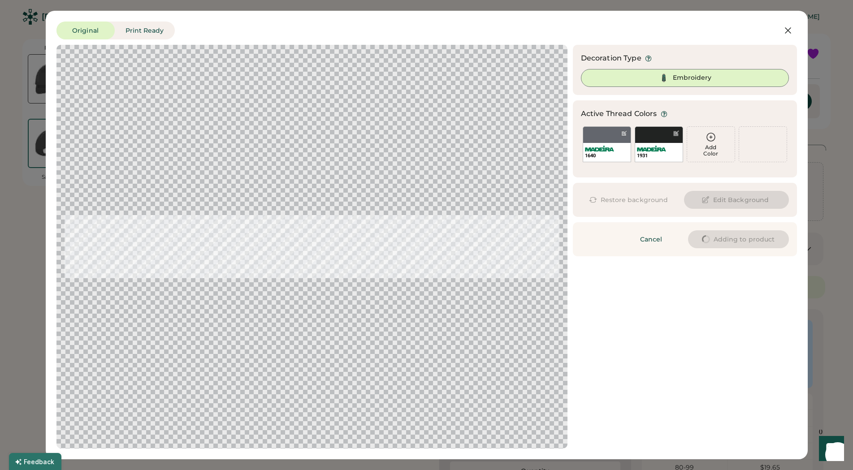
type input "****"
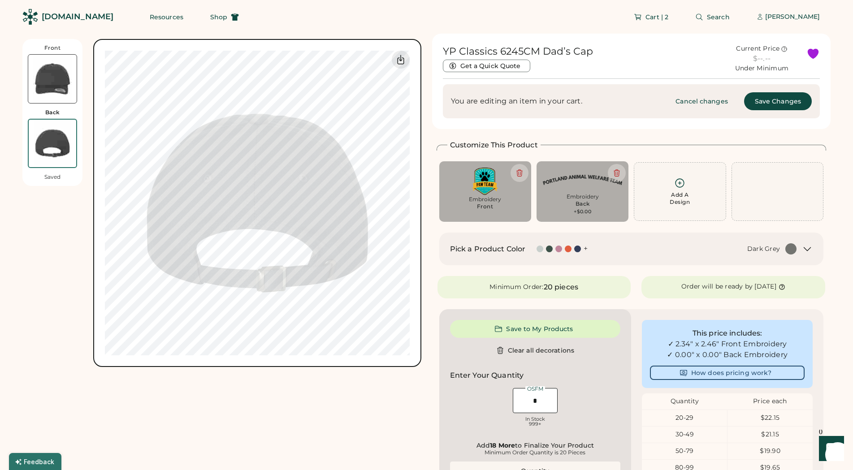
type input "****"
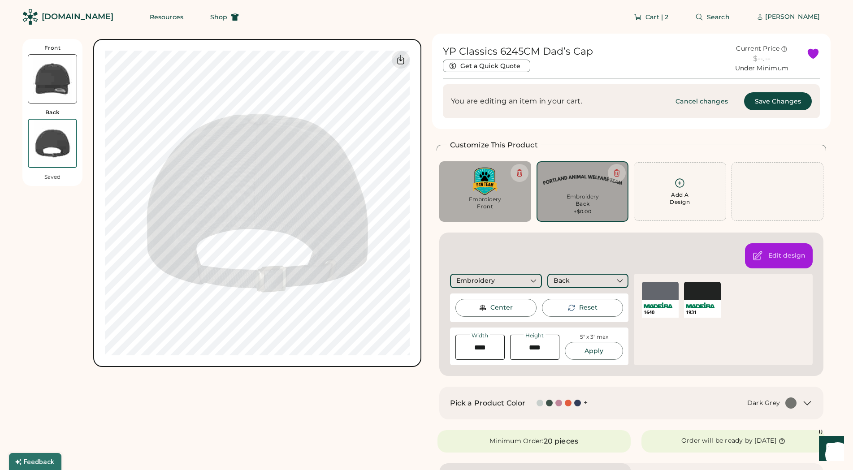
click at [302, 359] on div "Switch to Front My uploaded designs Upload Your Design Ai, PDF, EPS, SVG, PSD N…" at bounding box center [257, 203] width 328 height 328
drag, startPoint x: 319, startPoint y: 395, endPoint x: 313, endPoint y: 395, distance: 6.3
click at [320, 395] on div "Front Back Saved Switch to Front My uploaded designs Upload Your Design Ai, PDF…" at bounding box center [221, 453] width 399 height 839
click at [71, 260] on div "Front Back Saved Switch to Front My uploaded designs Upload Your Design Ai, PDF…" at bounding box center [221, 203] width 399 height 328
click at [236, 375] on div "Front Back Saved Switch to Front My uploaded designs Upload Your Design Ai, PDF…" at bounding box center [221, 453] width 399 height 839
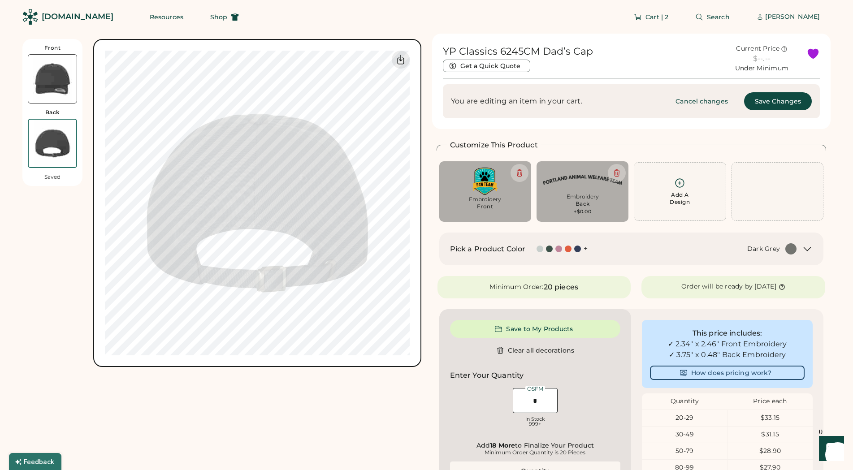
click at [382, 368] on div "Front Back Saved Switch to Front My uploaded designs Upload Your Design Ai, PDF…" at bounding box center [221, 203] width 399 height 339
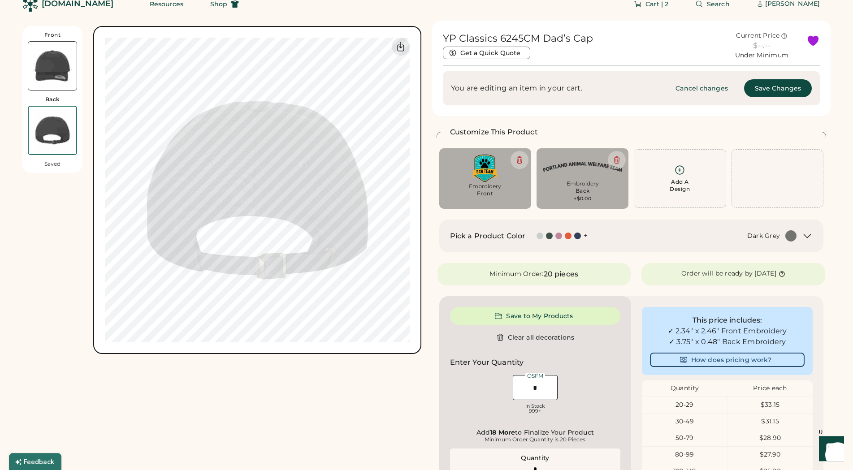
scroll to position [46, 0]
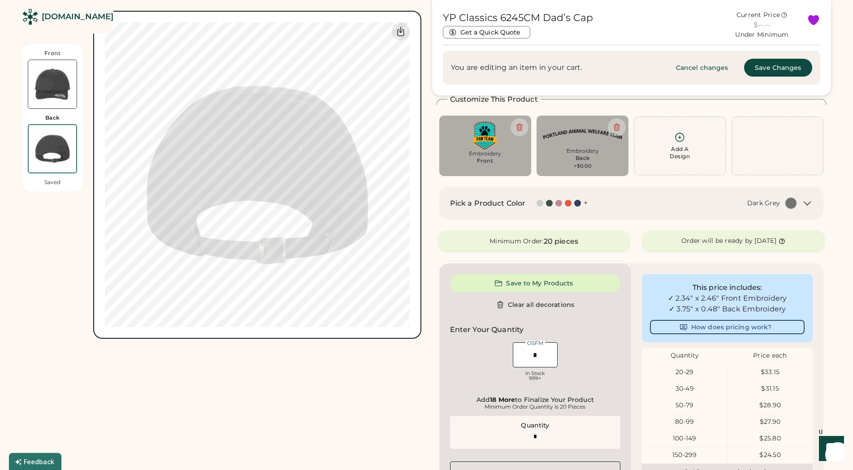
click at [542, 355] on input "input" at bounding box center [535, 354] width 45 height 25
type input "***"
type input "******"
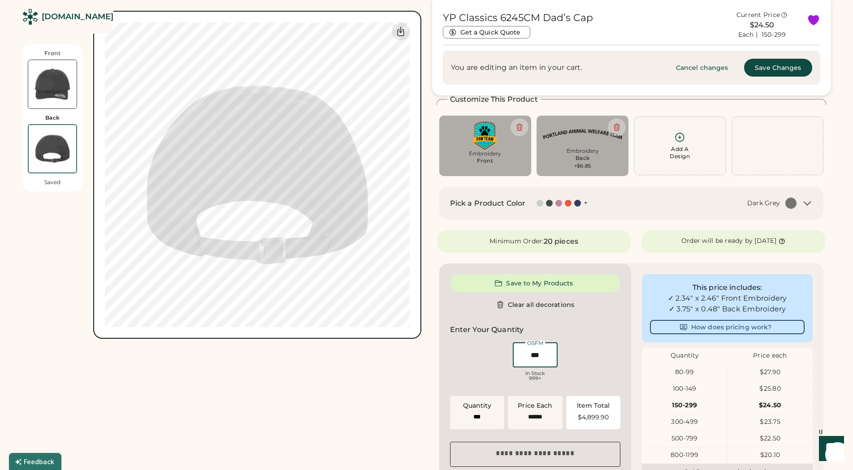
type input "***"
click at [391, 388] on div "Front Back Saved Switch to Front My uploaded designs Upload Your Design Ai, PDF…" at bounding box center [221, 320] width 399 height 665
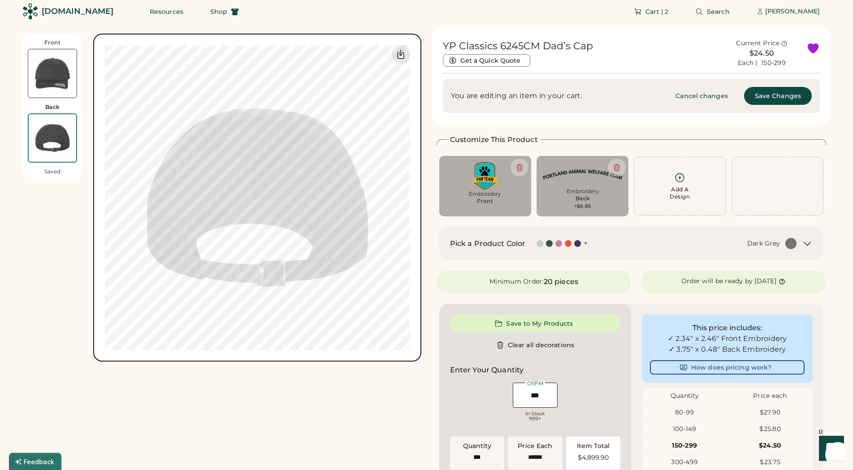
scroll to position [0, 0]
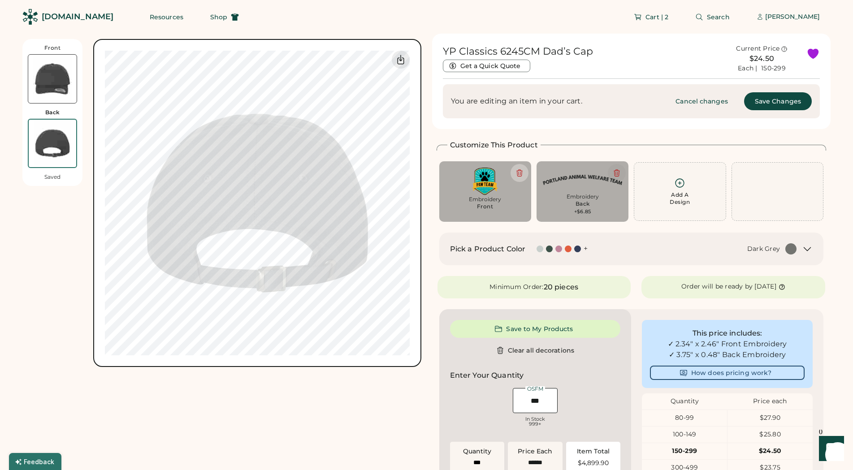
click at [616, 173] on icon at bounding box center [616, 173] width 5 height 7
type input "****"
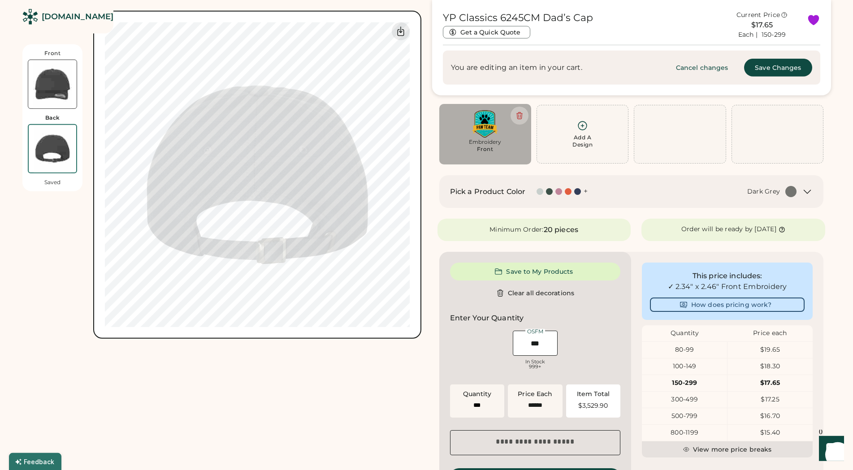
type input "******"
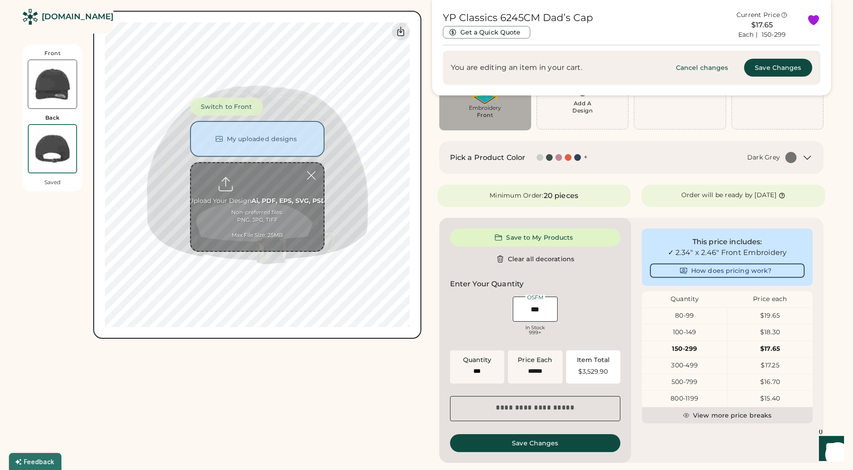
scroll to position [137, 0]
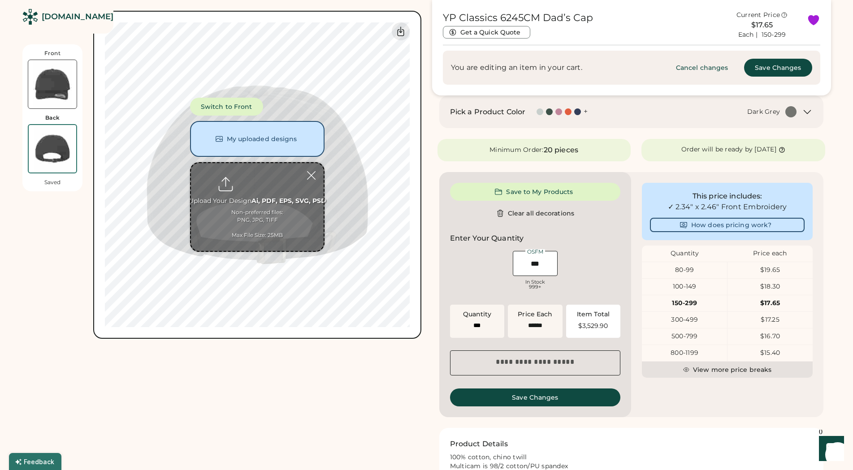
click at [783, 295] on div "$17.65" at bounding box center [769, 303] width 85 height 16
click at [773, 301] on div "$17.65" at bounding box center [769, 303] width 85 height 9
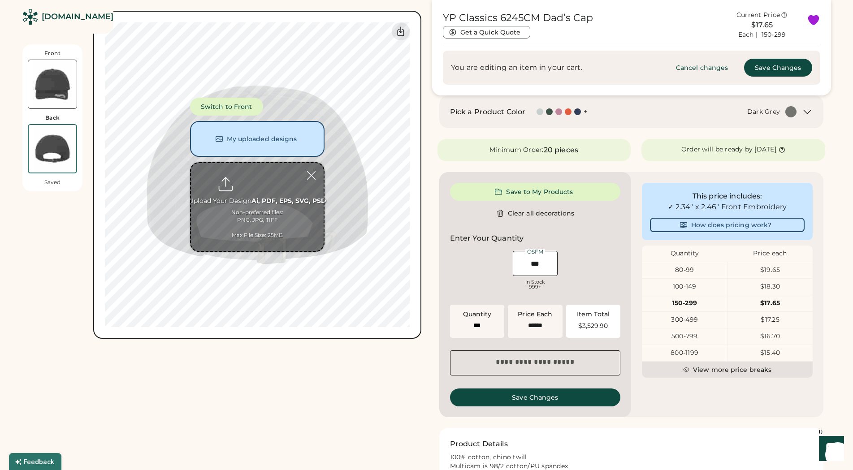
click at [774, 301] on div "$17.65" at bounding box center [769, 303] width 85 height 9
click at [336, 345] on div "Front Back Saved Switch to Front My uploaded designs Upload Your Design Ai, PDF…" at bounding box center [221, 228] width 399 height 665
click at [325, 381] on div "Front Back Saved Switch to Front My uploaded designs Upload Your Design Ai, PDF…" at bounding box center [221, 228] width 399 height 665
click at [283, 367] on div "Front Back Saved Switch to Front My uploaded designs Upload Your Design Ai, PDF…" at bounding box center [221, 228] width 399 height 665
click at [283, 365] on div "Front Back Saved Switch to Front My uploaded designs Upload Your Design Ai, PDF…" at bounding box center [221, 228] width 399 height 665
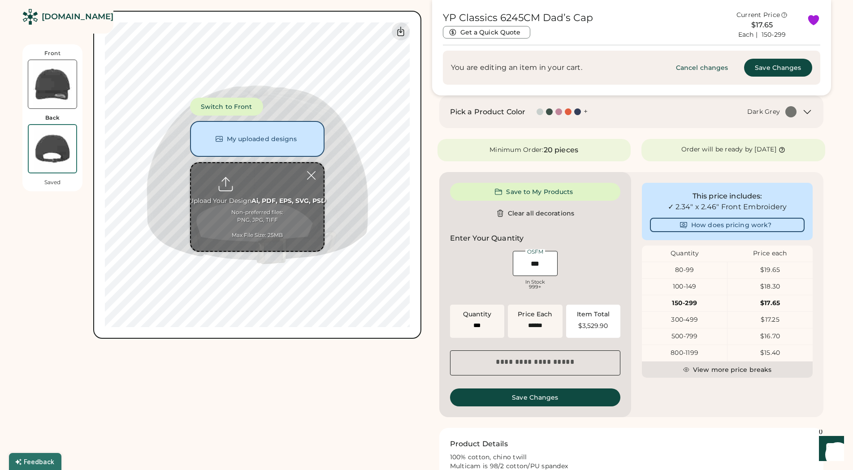
click at [267, 365] on div "Front Back Saved Switch to Front My uploaded designs Upload Your Design Ai, PDF…" at bounding box center [221, 228] width 399 height 665
click at [308, 172] on div at bounding box center [311, 176] width 16 height 16
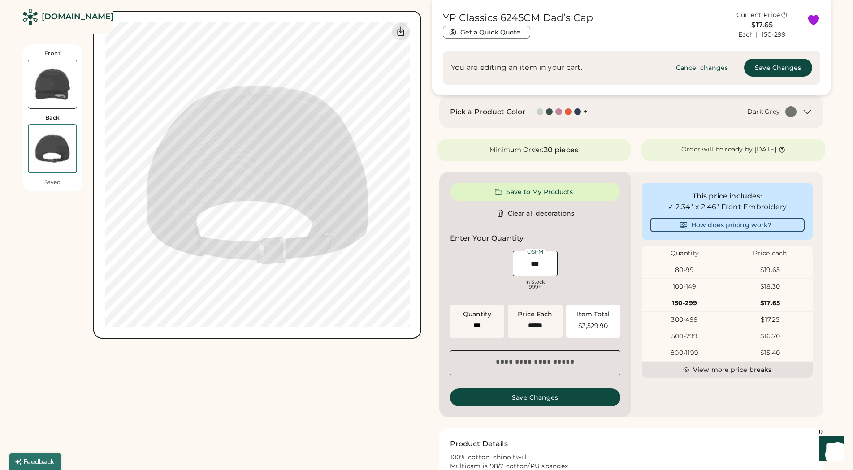
click at [306, 416] on div "Front Back Saved Switch to Front My uploaded designs Upload Your Design Ai, PDF…" at bounding box center [221, 228] width 399 height 665
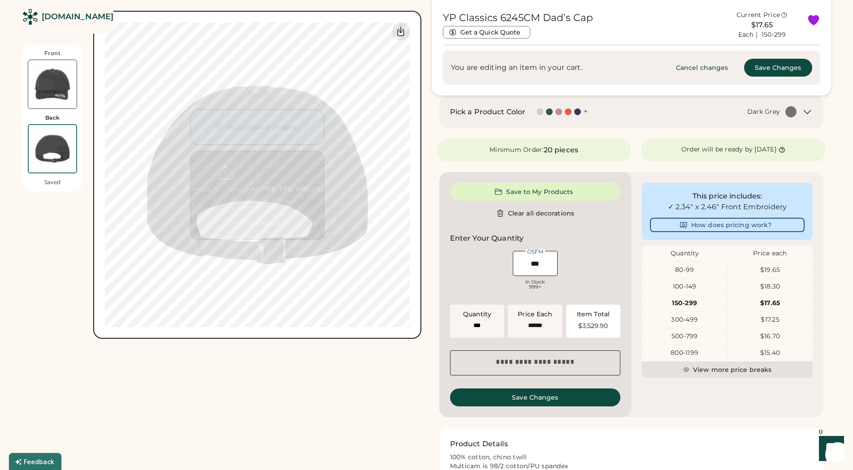
click at [67, 81] on img at bounding box center [52, 84] width 48 height 48
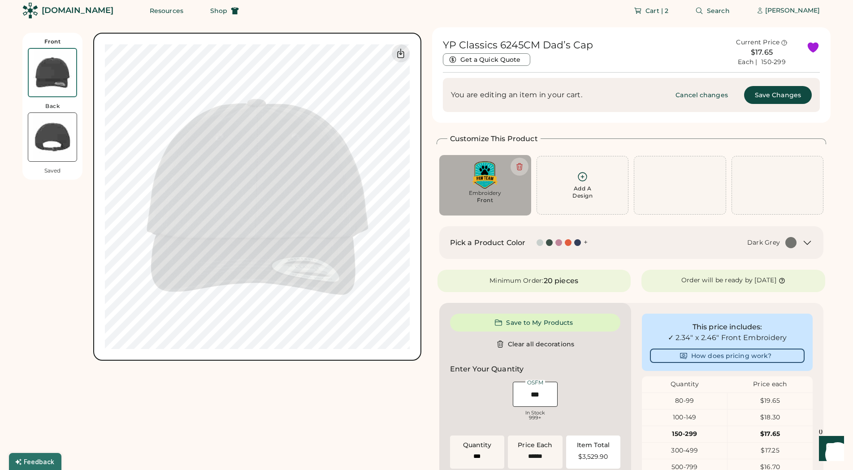
scroll to position [6, 0]
click at [73, 128] on img at bounding box center [52, 137] width 48 height 48
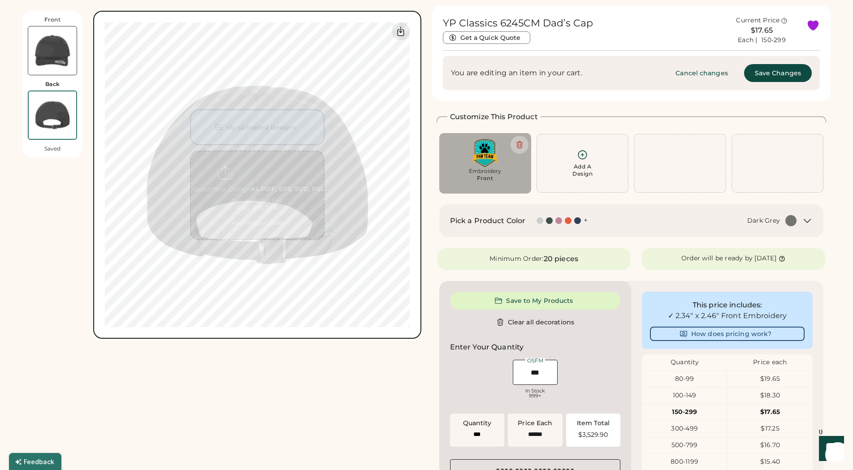
scroll to position [39, 0]
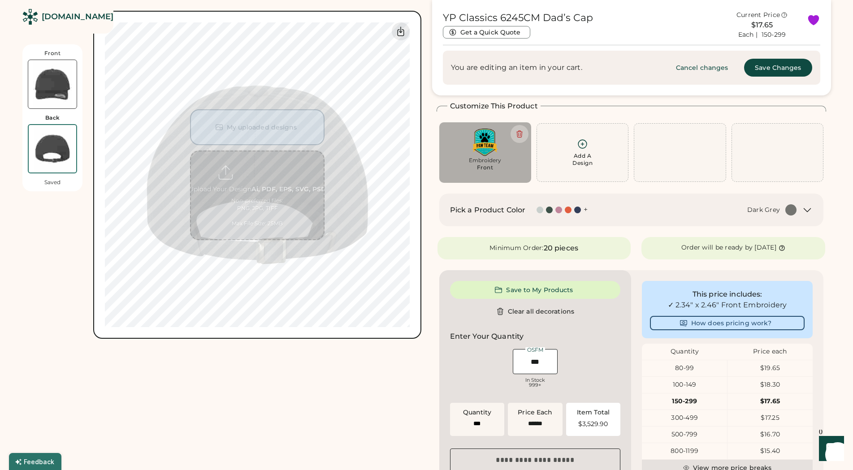
click at [76, 80] on img at bounding box center [52, 84] width 48 height 48
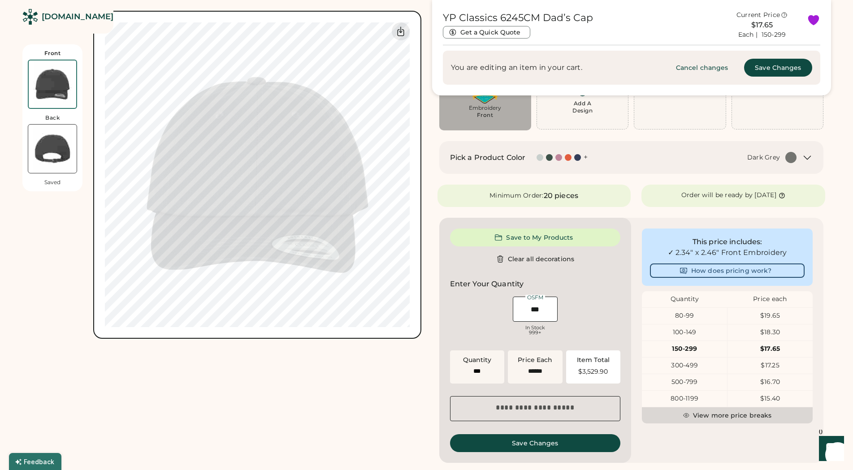
scroll to position [183, 0]
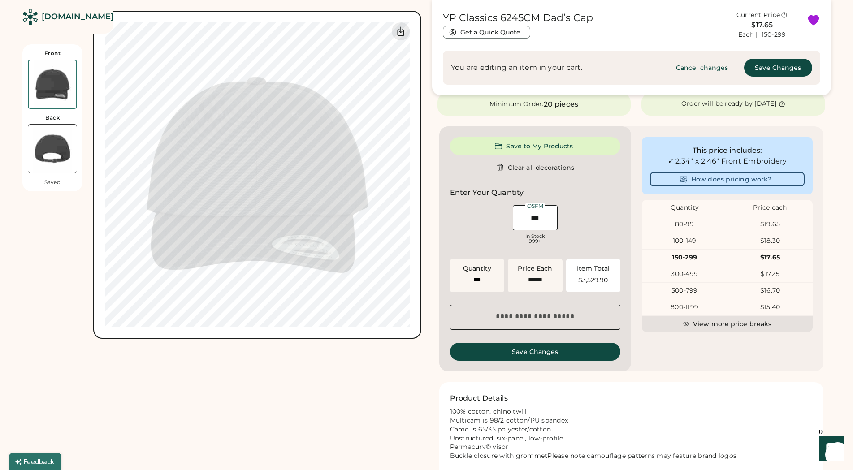
click at [52, 140] on img at bounding box center [52, 149] width 48 height 48
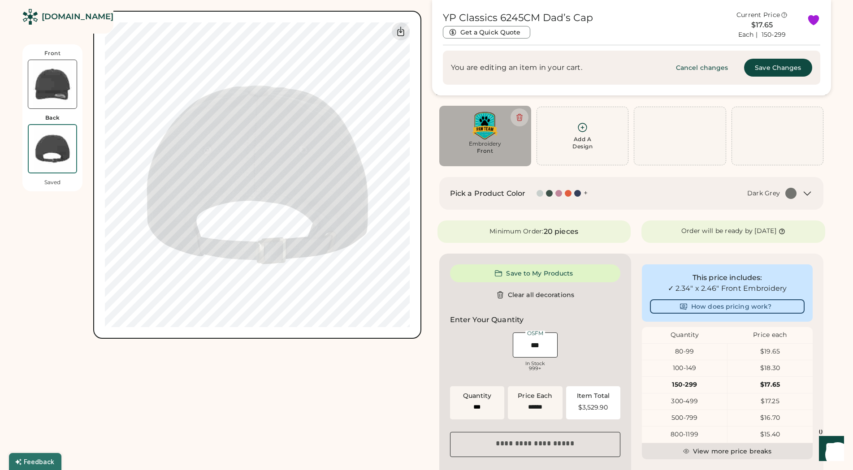
scroll to position [52, 0]
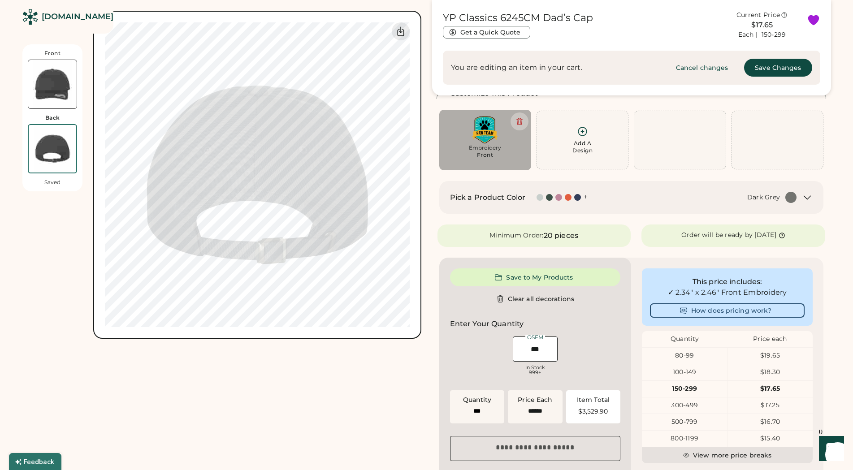
click at [61, 84] on img at bounding box center [52, 84] width 48 height 48
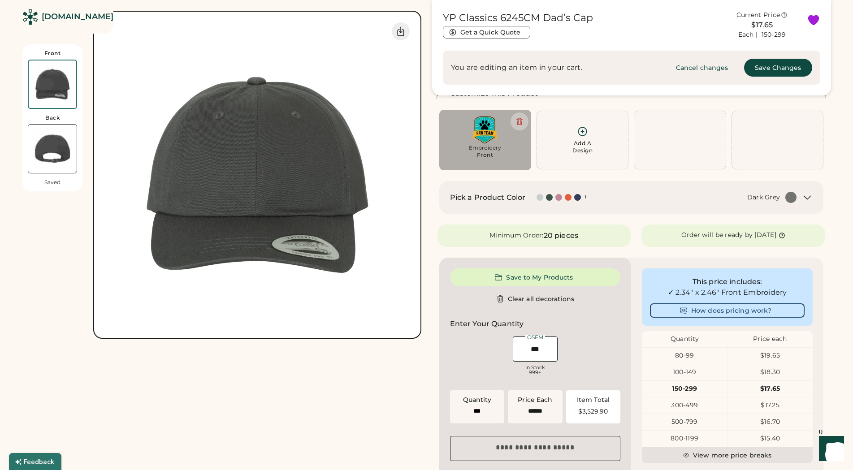
scroll to position [0, 0]
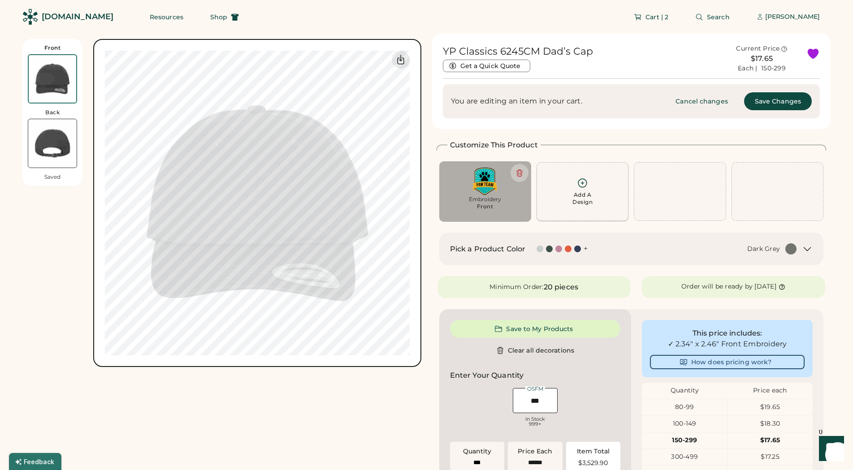
click at [603, 193] on div "Add A Design" at bounding box center [582, 191] width 80 height 28
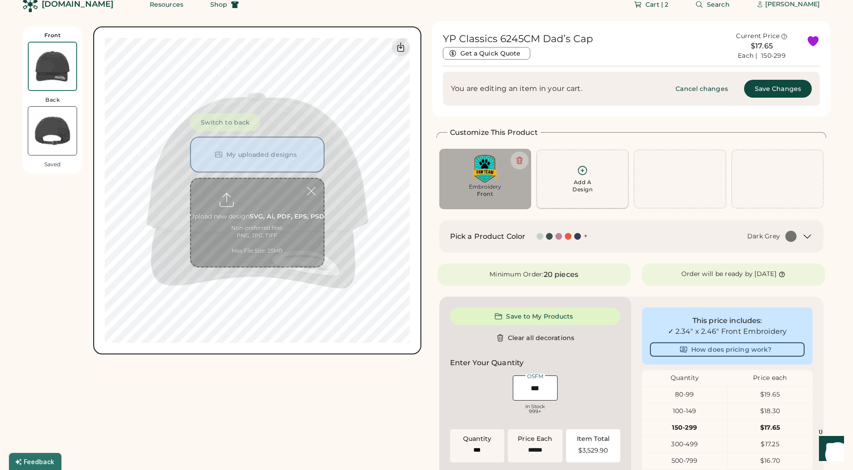
scroll to position [39, 0]
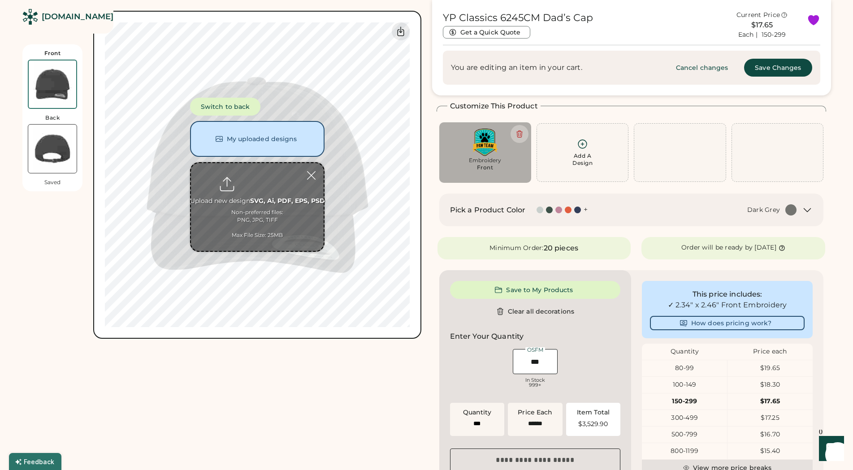
click at [270, 204] on input "file" at bounding box center [257, 207] width 133 height 88
type input "**********"
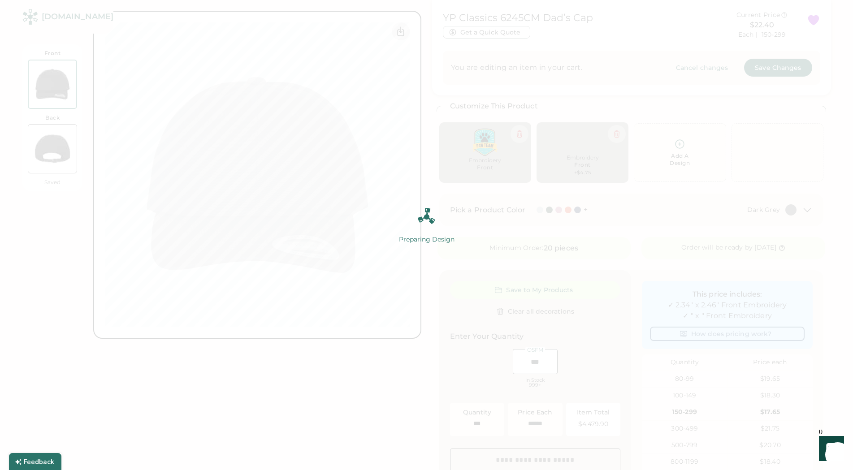
type input "******"
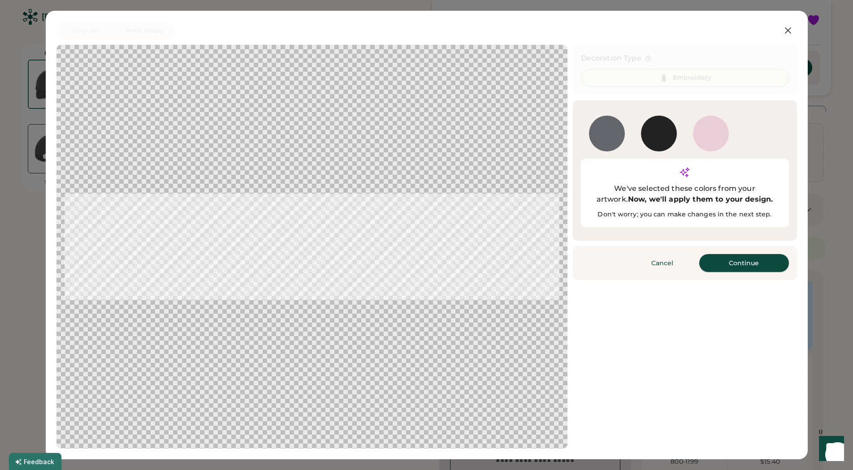
click at [738, 254] on button "Continue" at bounding box center [744, 263] width 90 height 18
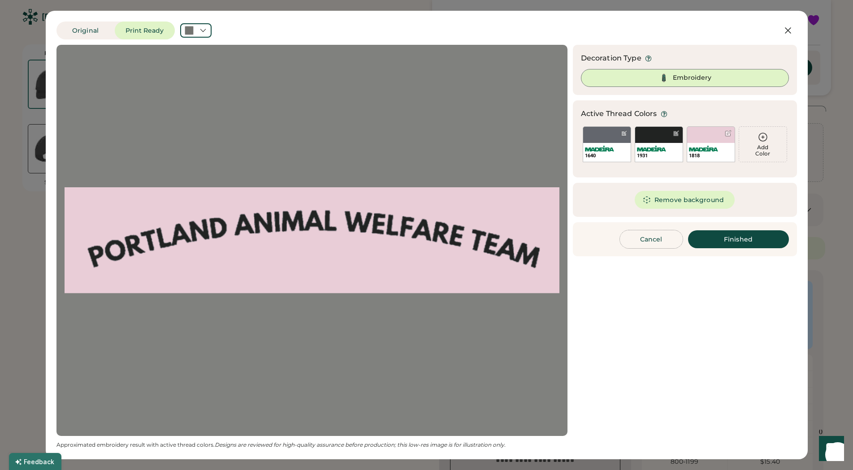
drag, startPoint x: 644, startPoint y: 242, endPoint x: 0, endPoint y: 18, distance: 682.1
click at [700, 315] on div "Updating Image Approximated embroidery result with active thread colors. Design…" at bounding box center [426, 247] width 740 height 404
click at [105, 30] on button "Original" at bounding box center [85, 31] width 58 height 18
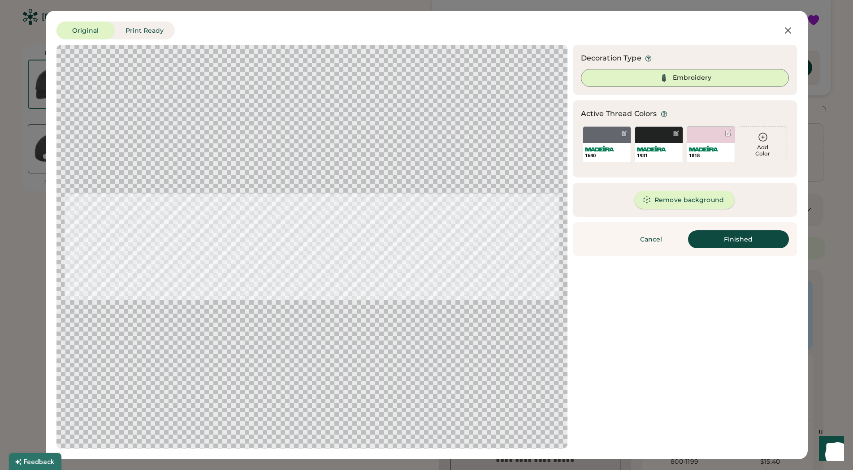
click at [684, 196] on button "Remove background" at bounding box center [685, 200] width 100 height 18
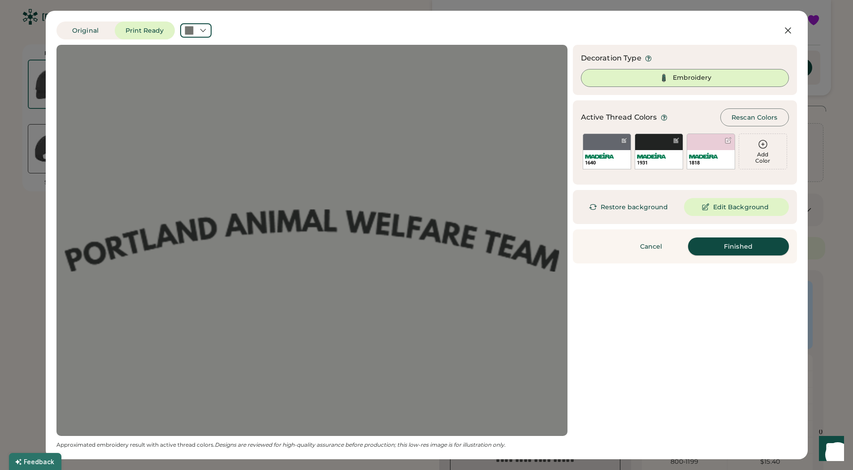
click at [753, 248] on button "Finished" at bounding box center [738, 246] width 101 height 18
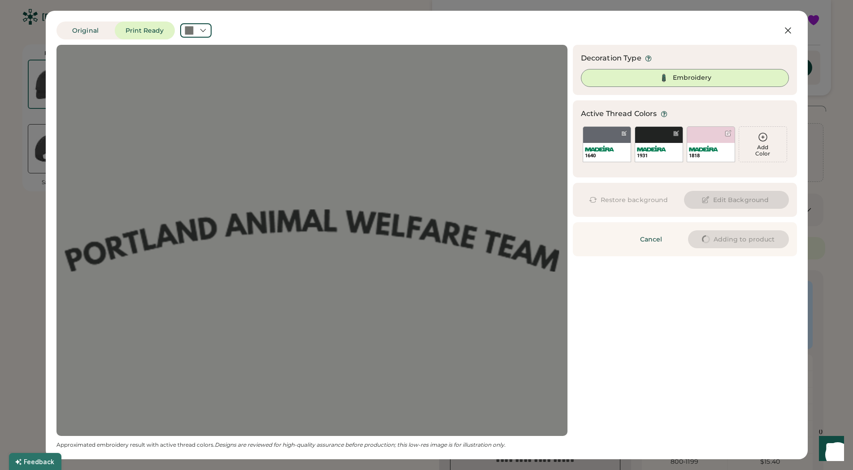
type input "****"
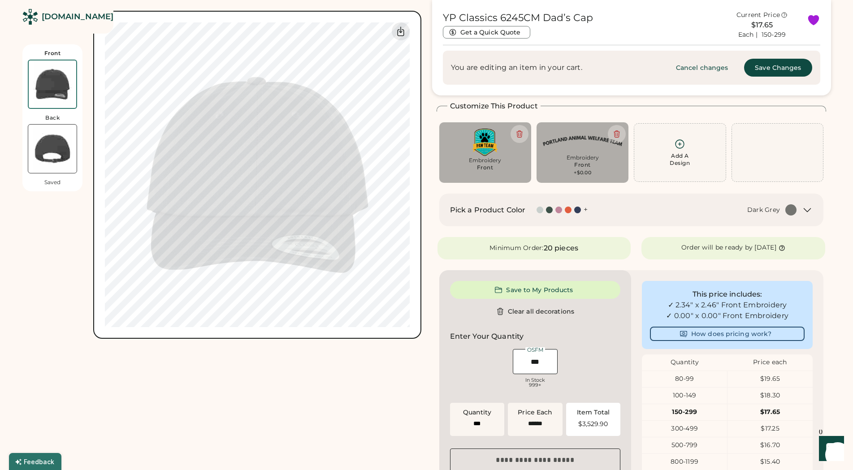
type input "****"
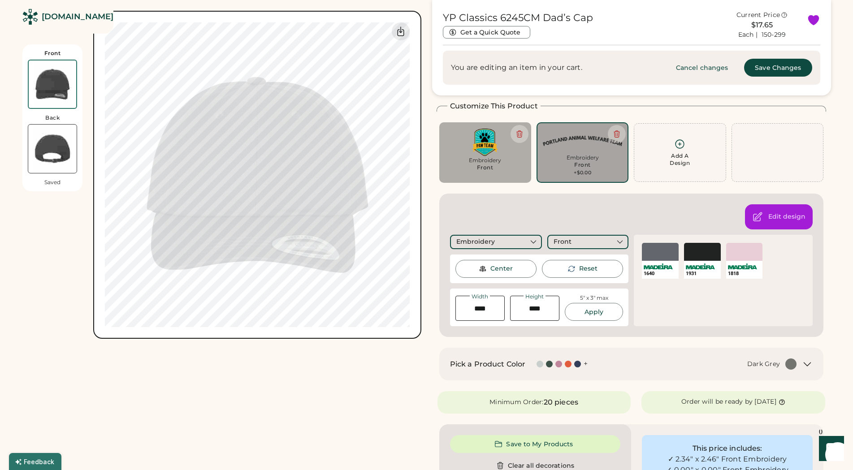
type input "******"
click at [63, 147] on img at bounding box center [52, 149] width 48 height 48
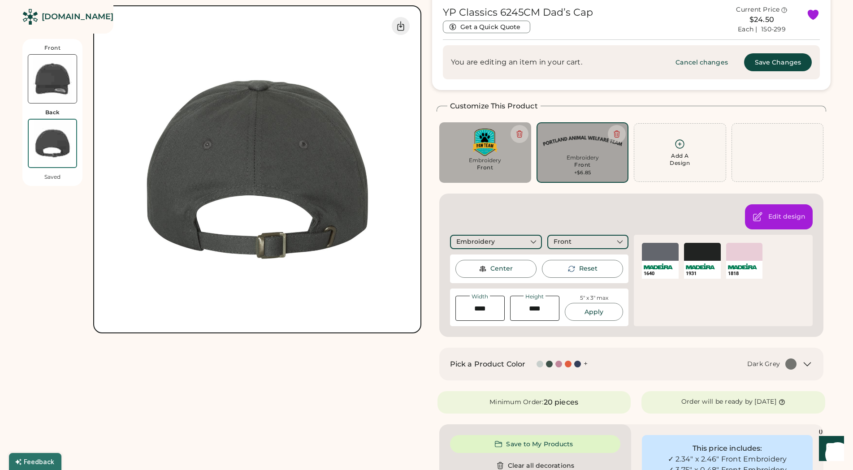
scroll to position [0, 0]
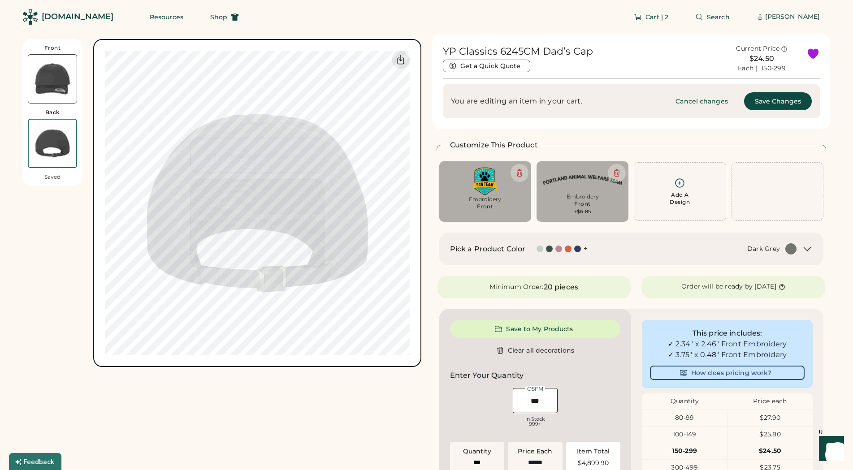
click at [47, 82] on img at bounding box center [52, 79] width 48 height 48
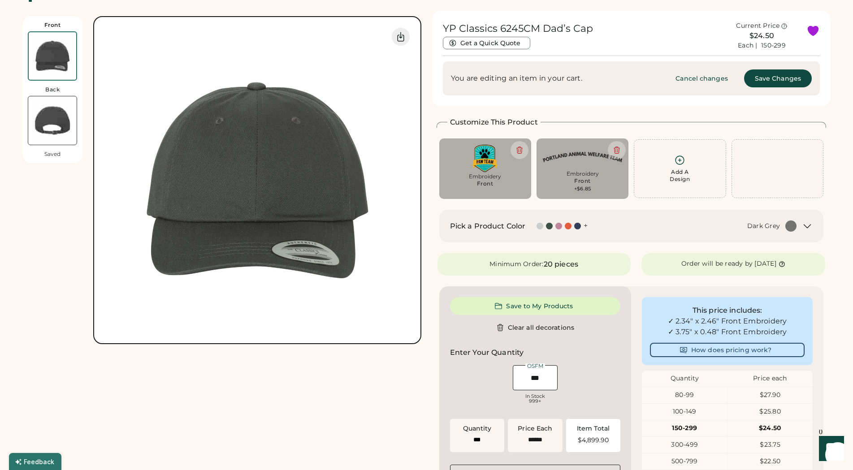
scroll to position [39, 0]
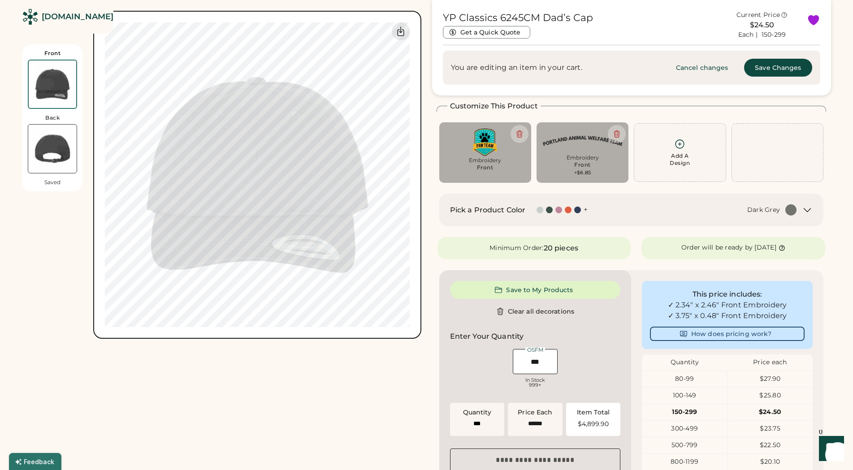
type input "****"
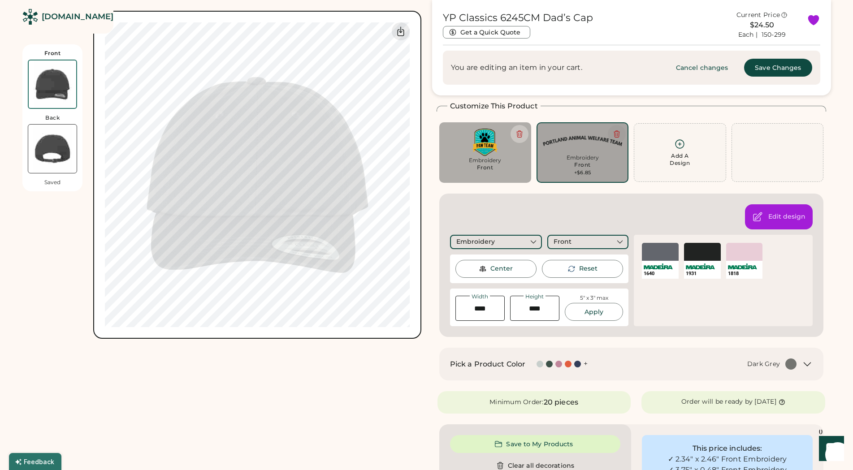
click at [617, 131] on icon at bounding box center [616, 134] width 5 height 7
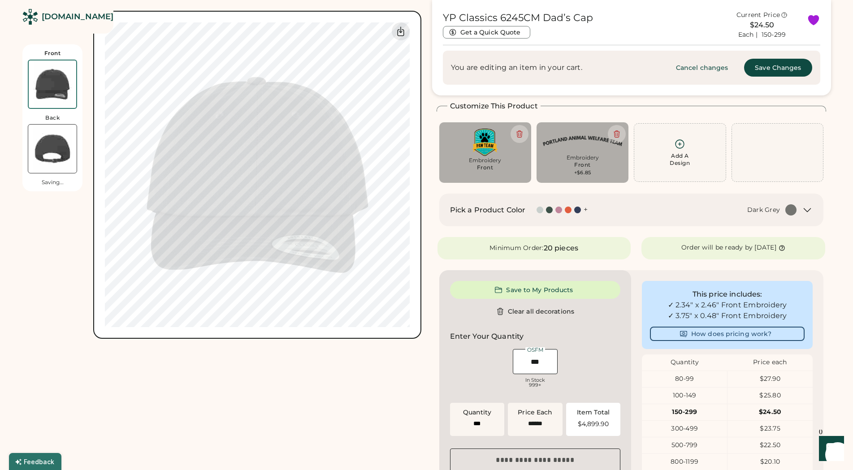
type input "******"
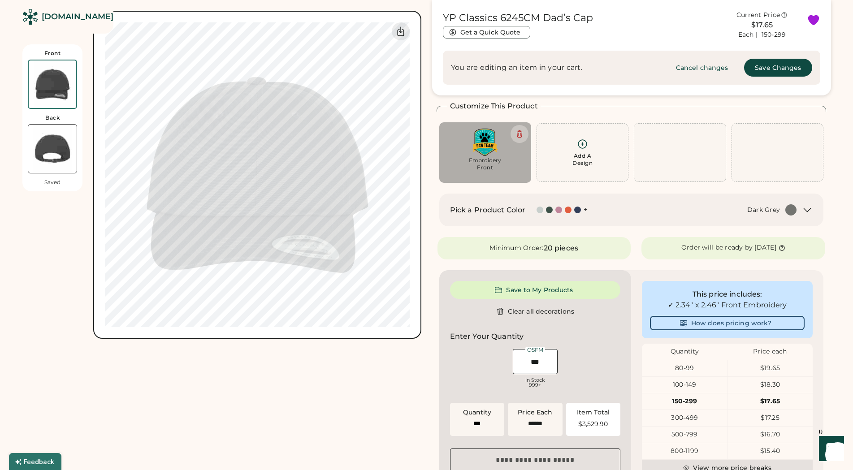
click at [49, 146] on img at bounding box center [52, 149] width 48 height 48
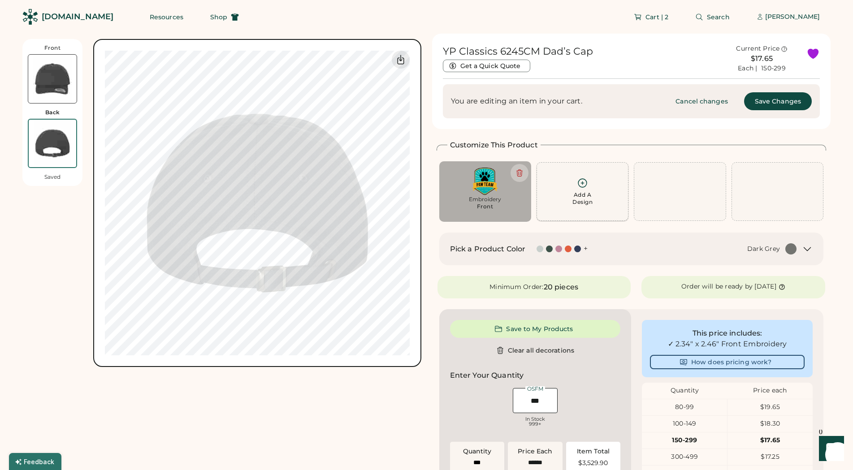
click at [582, 191] on div "Add A Design" at bounding box center [582, 191] width 80 height 28
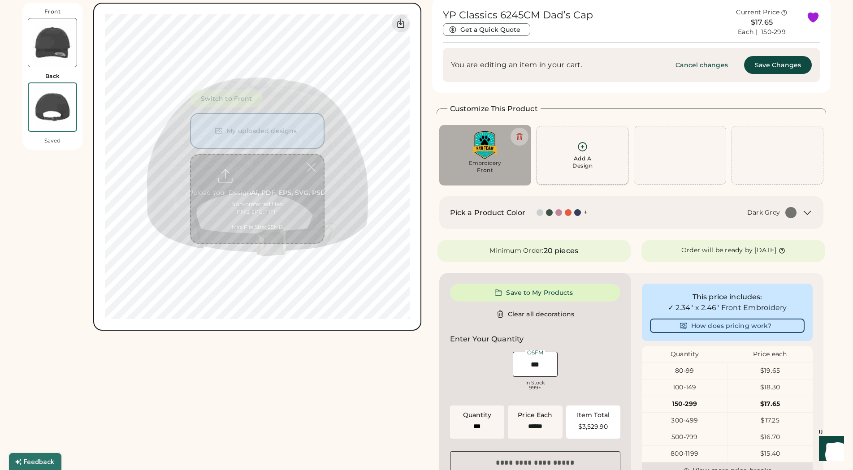
scroll to position [39, 0]
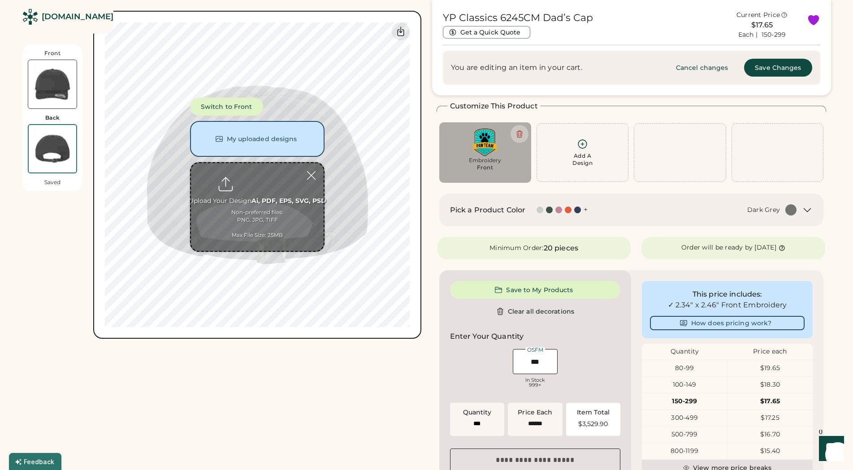
click at [252, 185] on input "file" at bounding box center [257, 207] width 133 height 88
type input "**********"
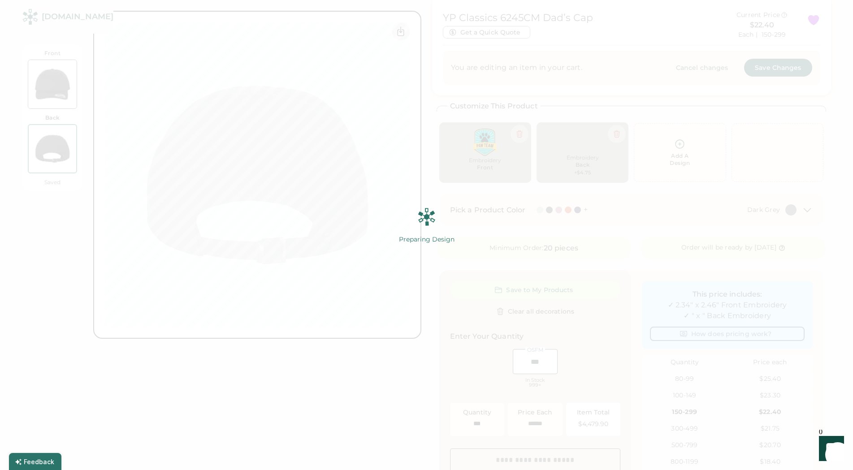
type input "******"
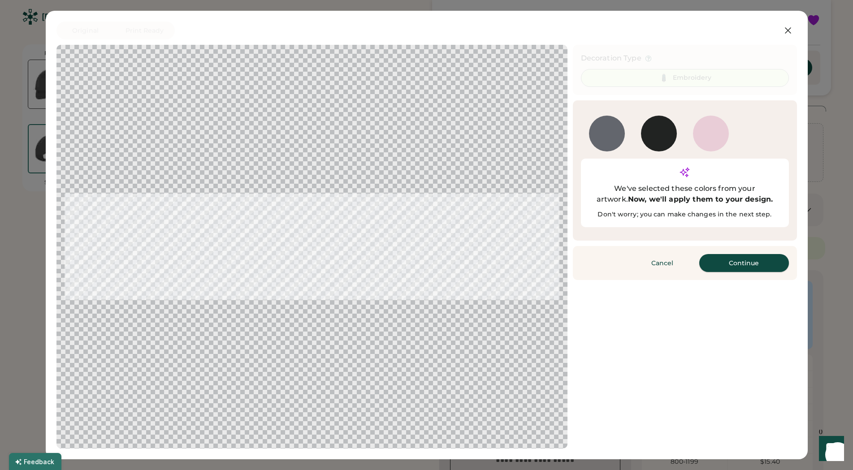
click at [748, 254] on button "Continue" at bounding box center [744, 263] width 90 height 18
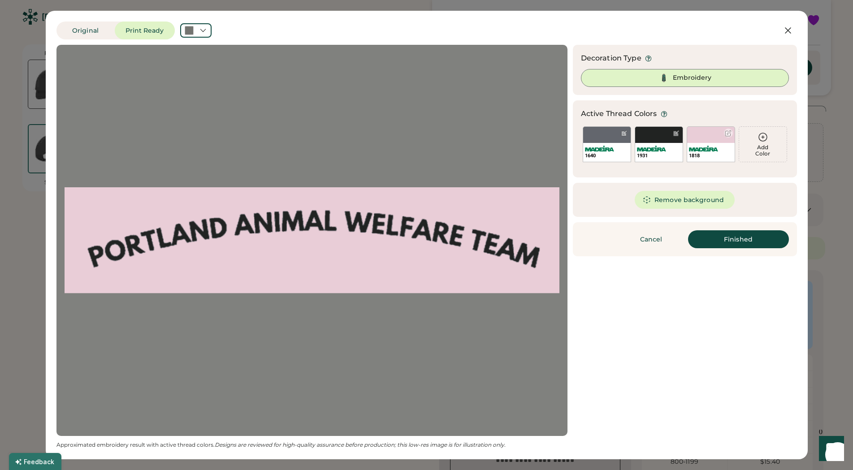
click at [727, 134] on div at bounding box center [728, 133] width 7 height 7
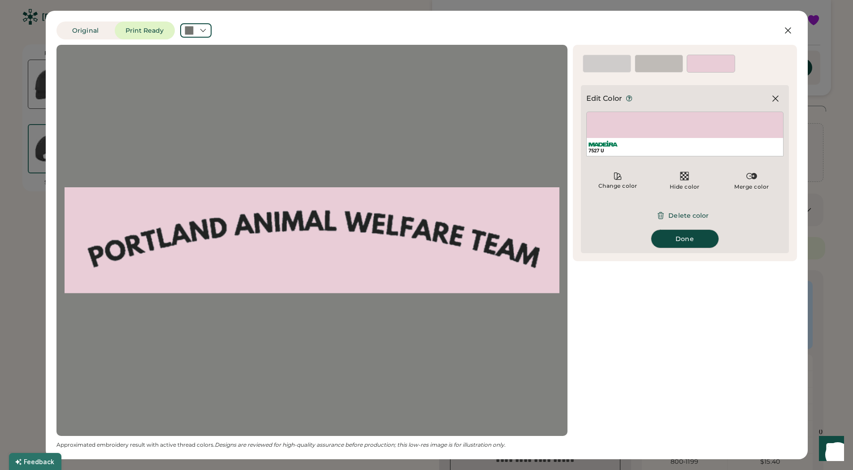
drag, startPoint x: 680, startPoint y: 240, endPoint x: 682, endPoint y: 234, distance: 6.1
click at [695, 278] on div "Updating Image Approximated embroidery result with active thread colors. Design…" at bounding box center [426, 247] width 740 height 404
click at [683, 209] on button "Delete color" at bounding box center [684, 216] width 70 height 18
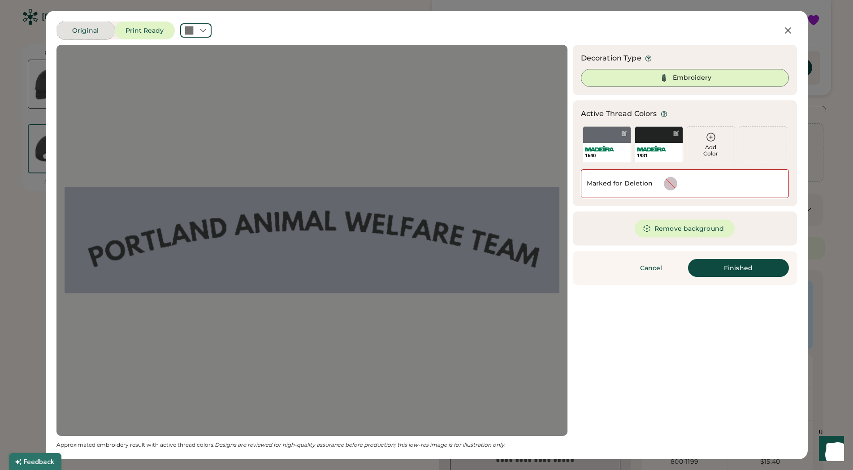
click at [73, 30] on button "Original" at bounding box center [85, 31] width 58 height 18
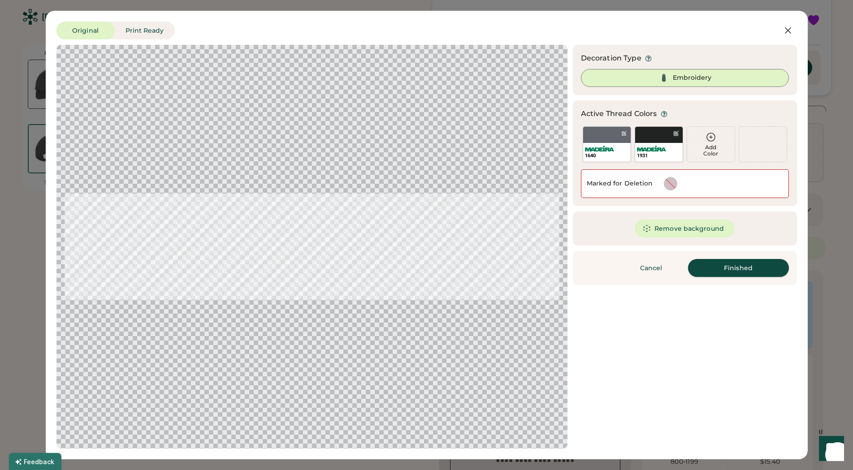
click at [716, 262] on button "Finished" at bounding box center [738, 268] width 101 height 18
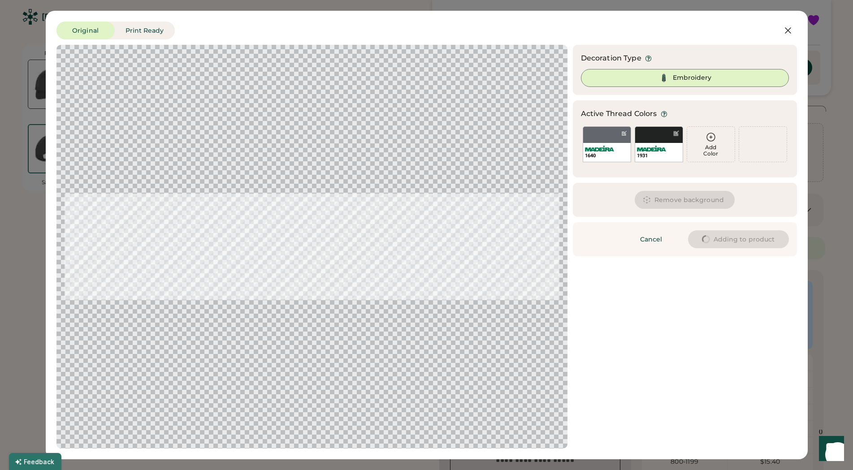
type input "****"
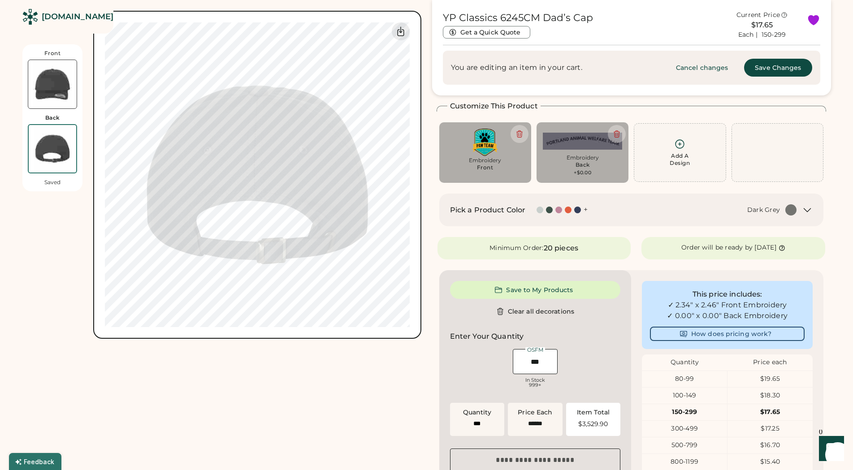
type input "****"
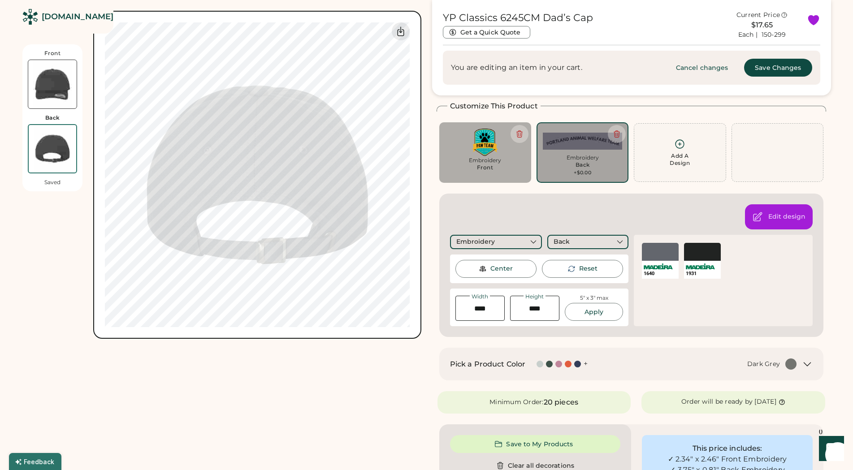
type input "******"
click at [353, 423] on div "Front Back Saved Switch to back My uploaded designs Upload new design SVG, Ai, …" at bounding box center [221, 405] width 399 height 820
type input "****"
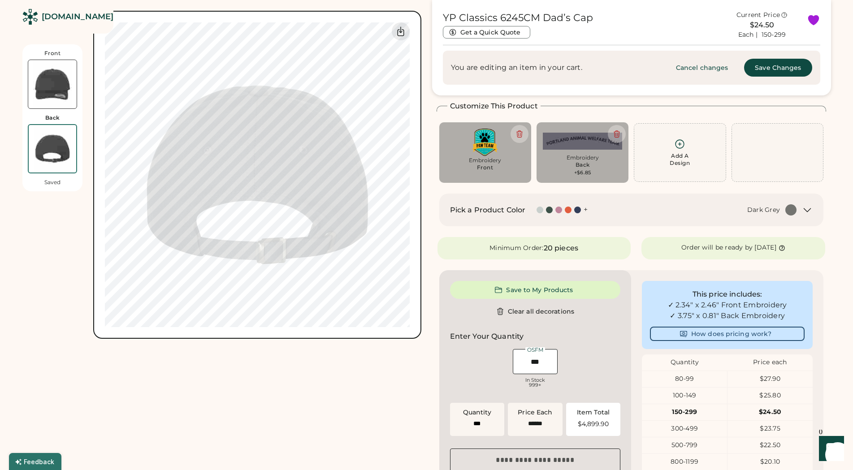
type input "****"
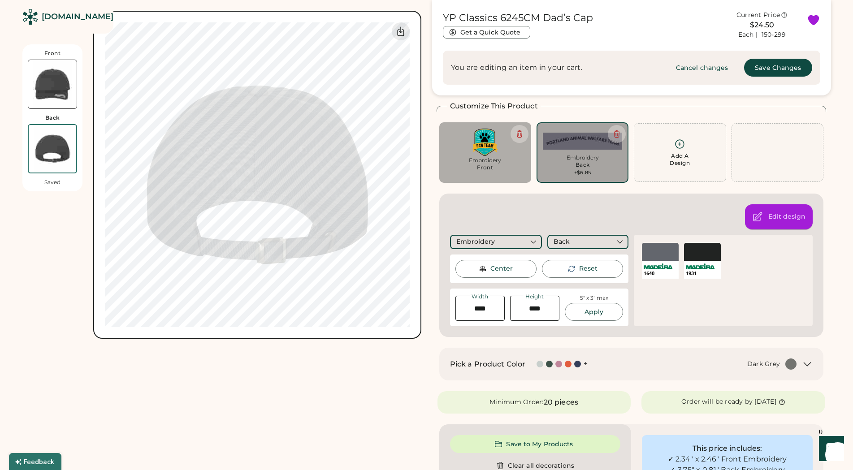
click at [799, 209] on div "Edit design" at bounding box center [779, 216] width 68 height 25
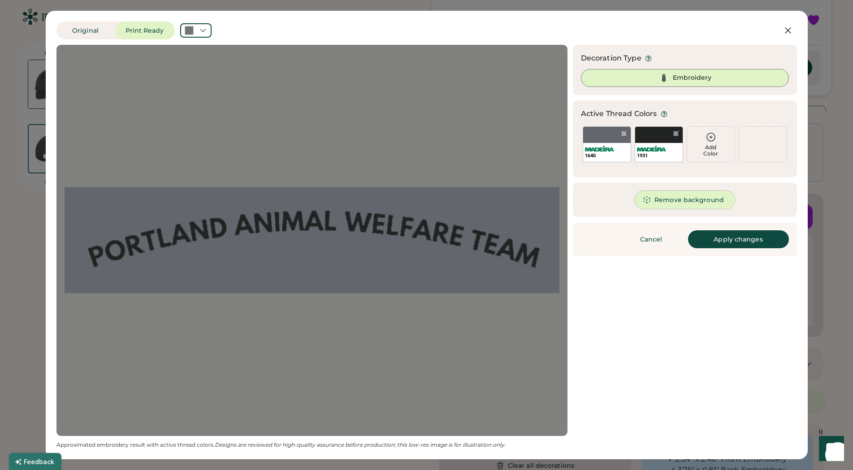
click at [693, 199] on button "Remove background" at bounding box center [685, 200] width 100 height 18
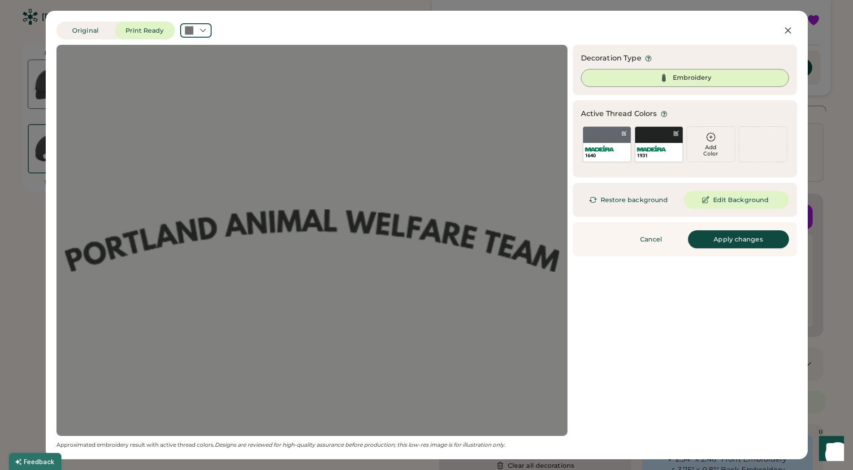
click at [731, 241] on button "Apply changes" at bounding box center [738, 239] width 101 height 18
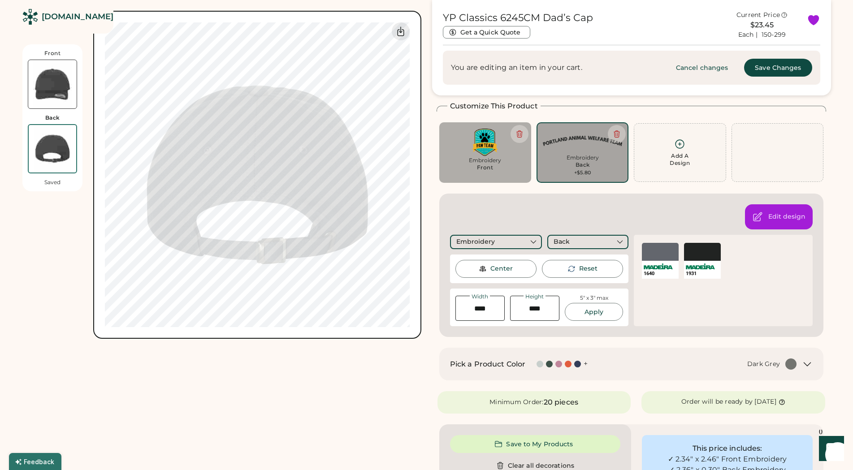
click at [330, 342] on div "Front Back Saved Switch to back My uploaded designs Upload new design SVG, Ai, …" at bounding box center [221, 405] width 399 height 820
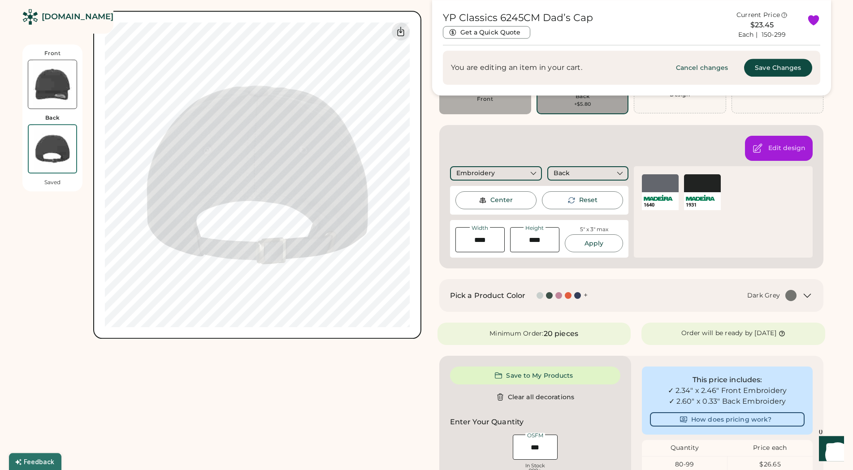
scroll to position [176, 0]
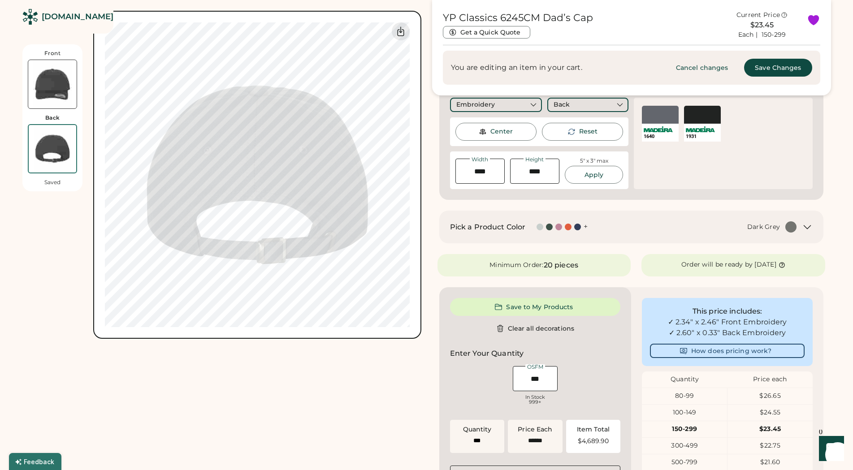
click at [342, 402] on div "Front Back Saved Switch to back My uploaded designs Upload new design SVG, Ai, …" at bounding box center [221, 268] width 399 height 820
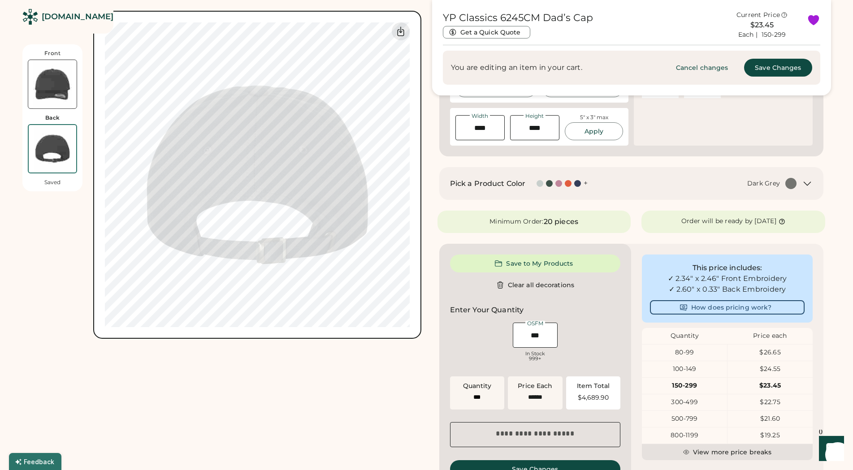
scroll to position [268, 0]
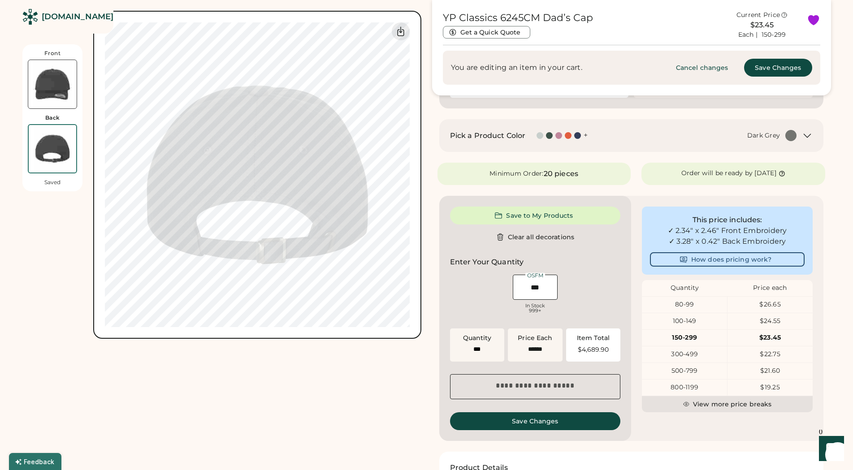
click at [327, 413] on div "Front Back Saved Switch to back My uploaded designs Upload new design SVG, Ai, …" at bounding box center [221, 176] width 399 height 820
click at [363, 383] on div "Front Back Saved Switch to back My uploaded designs Upload new design SVG, Ai, …" at bounding box center [221, 176] width 399 height 820
click at [365, 398] on div "Front Back Saved Switch to back My uploaded designs Upload new design SVG, Ai, …" at bounding box center [221, 176] width 399 height 820
click at [370, 389] on div "Front Back Saved Switch to back My uploaded designs Upload new design SVG, Ai, …" at bounding box center [221, 176] width 399 height 820
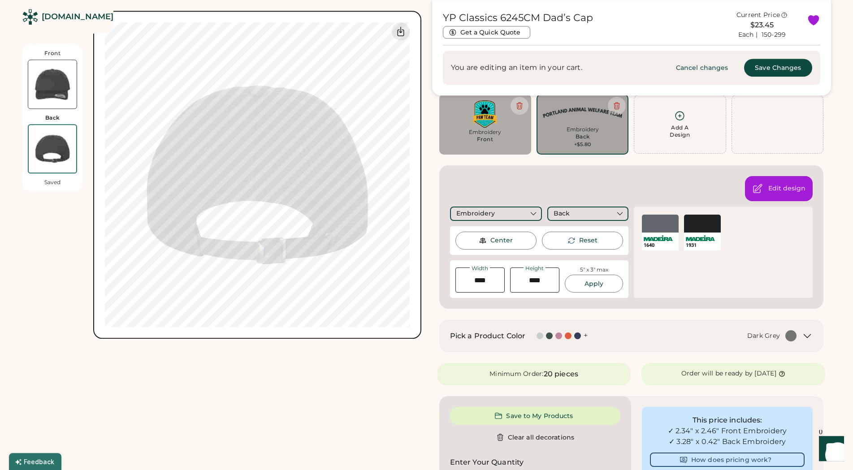
scroll to position [0, 0]
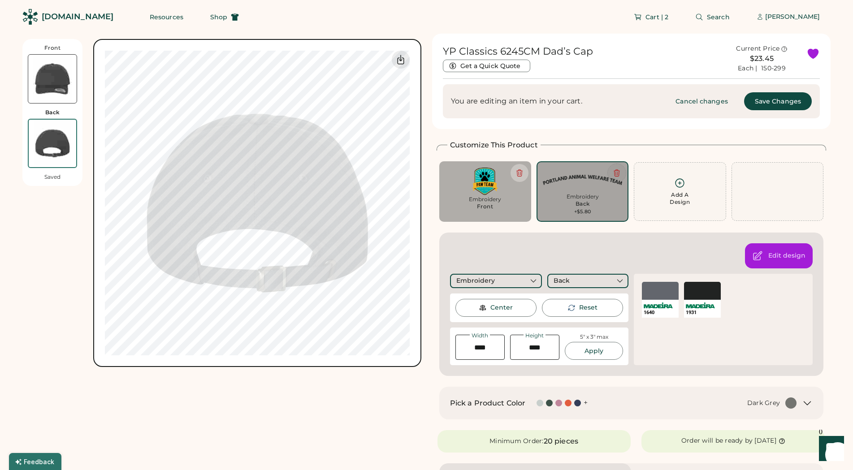
click at [621, 170] on button at bounding box center [617, 173] width 18 height 18
